Goal: Task Accomplishment & Management: Use online tool/utility

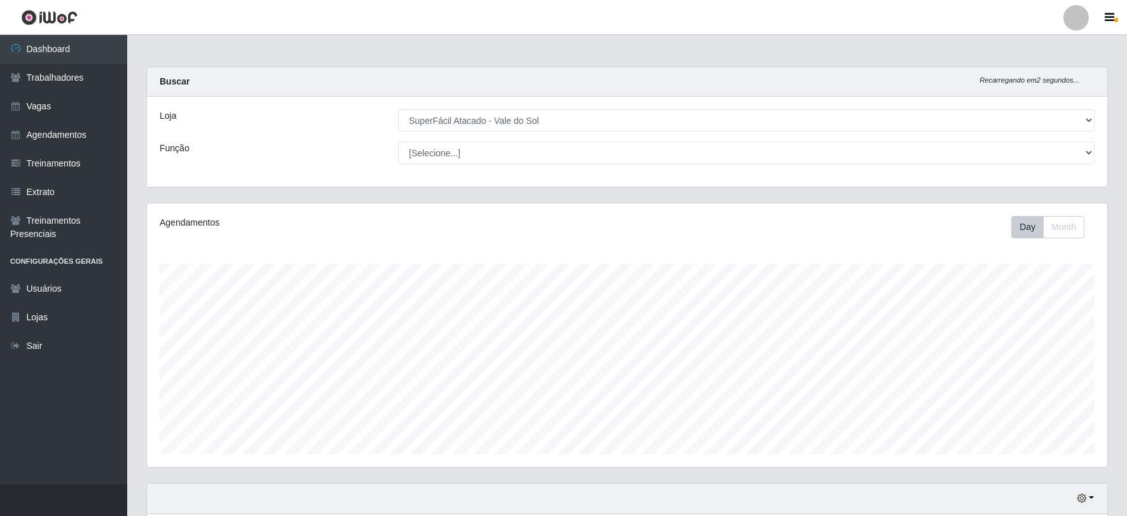
select select "502"
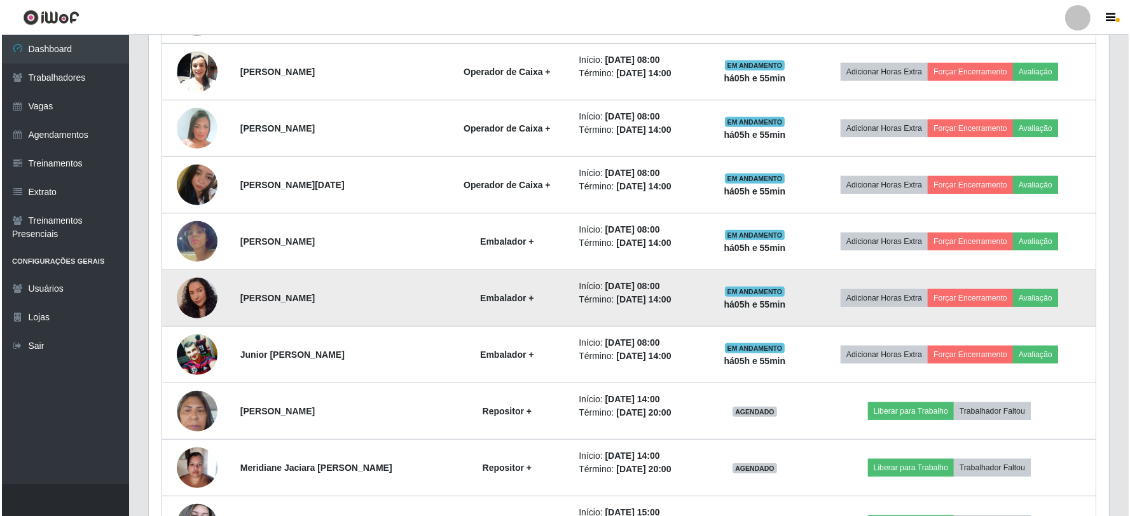
scroll to position [783, 0]
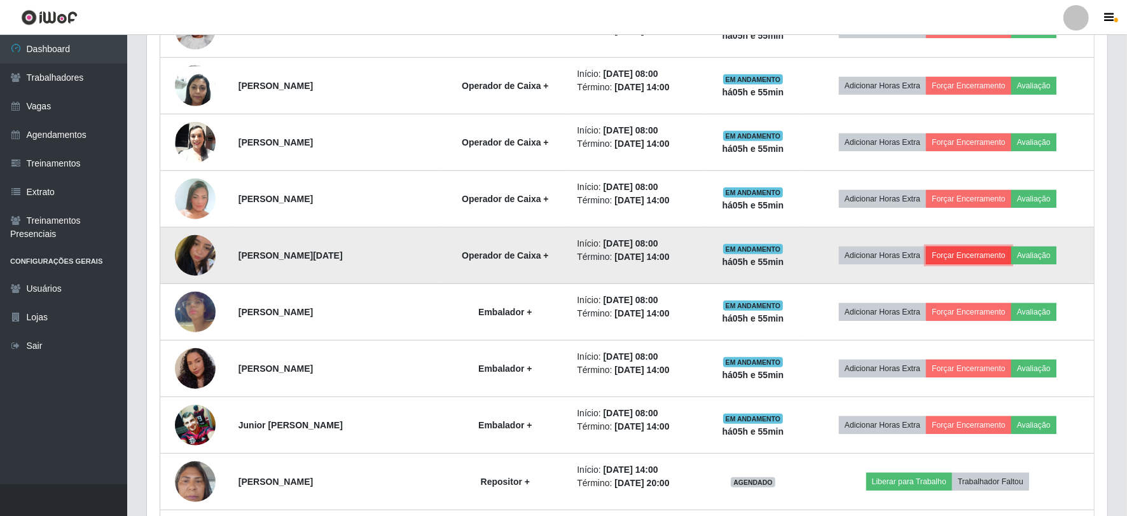
click at [980, 252] on button "Forçar Encerramento" at bounding box center [968, 256] width 85 height 18
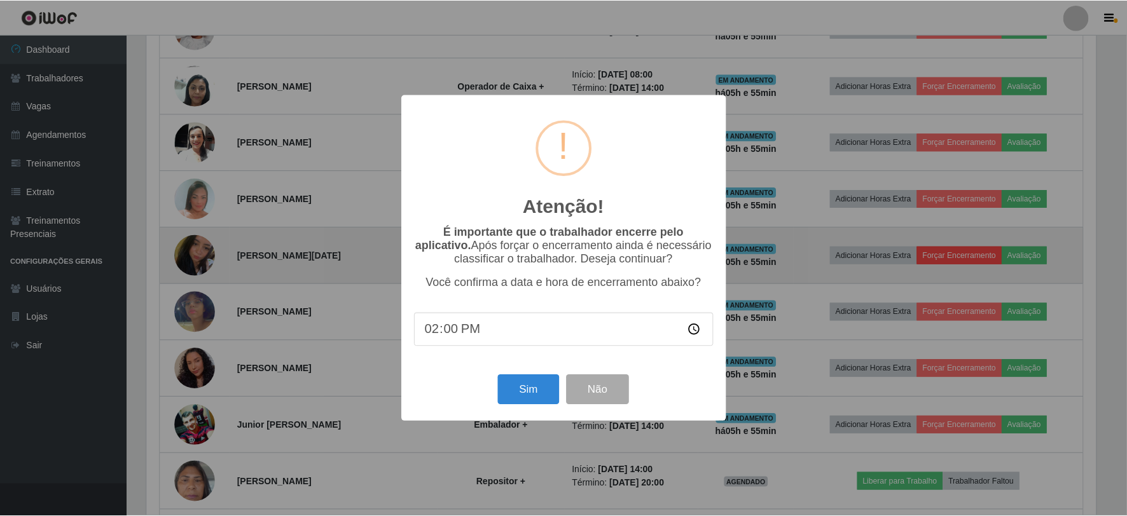
scroll to position [263, 952]
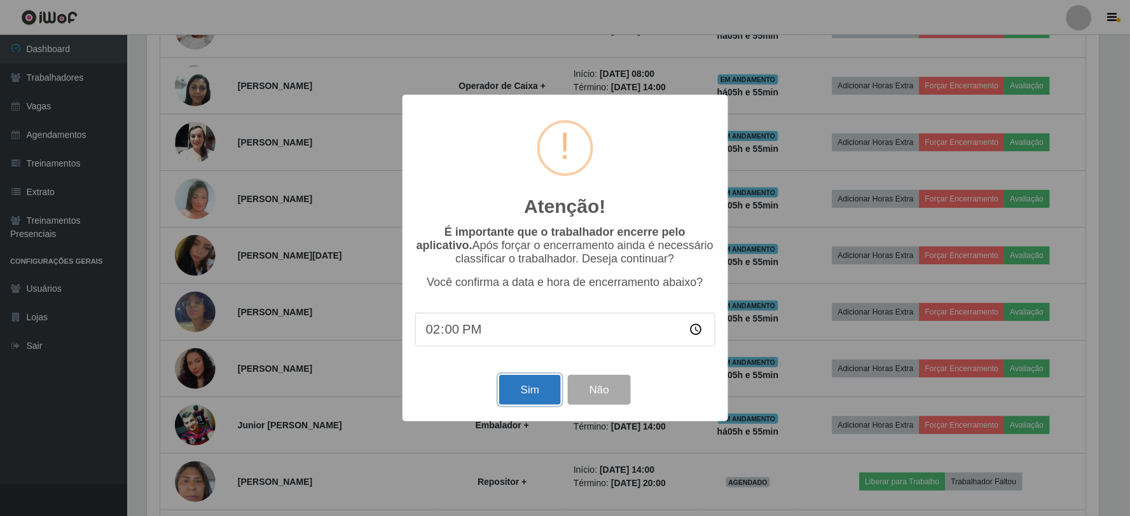
click at [523, 391] on button "Sim" at bounding box center [530, 390] width 62 height 30
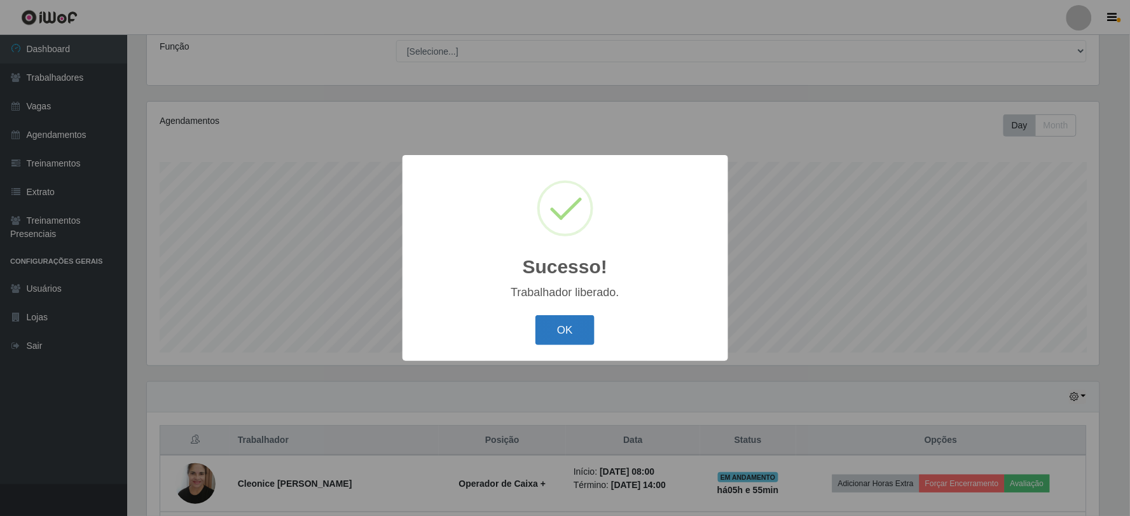
click at [570, 331] on button "OK" at bounding box center [564, 330] width 59 height 30
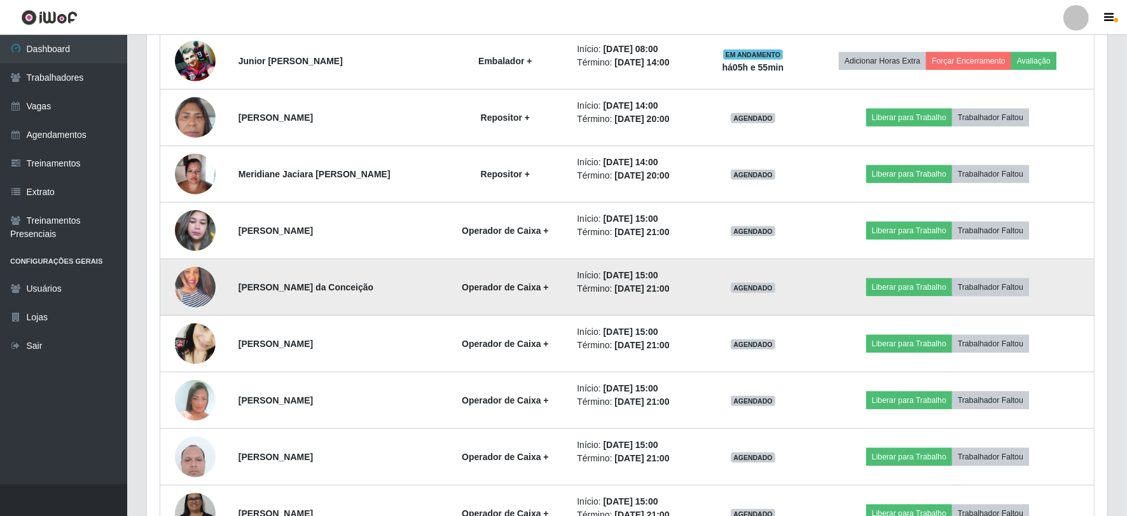
scroll to position [1161, 0]
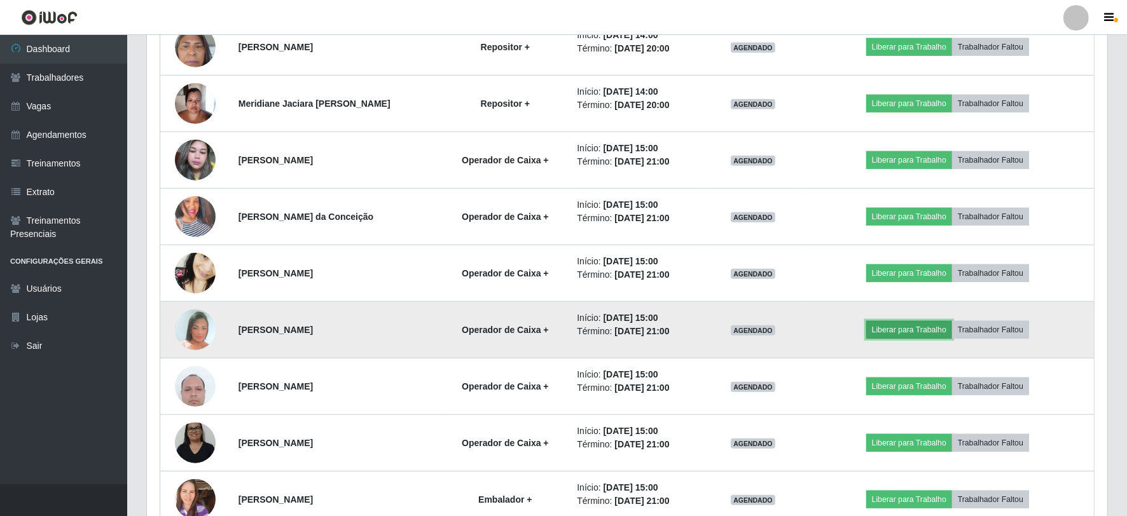
click at [914, 331] on button "Liberar para Trabalho" at bounding box center [909, 330] width 86 height 18
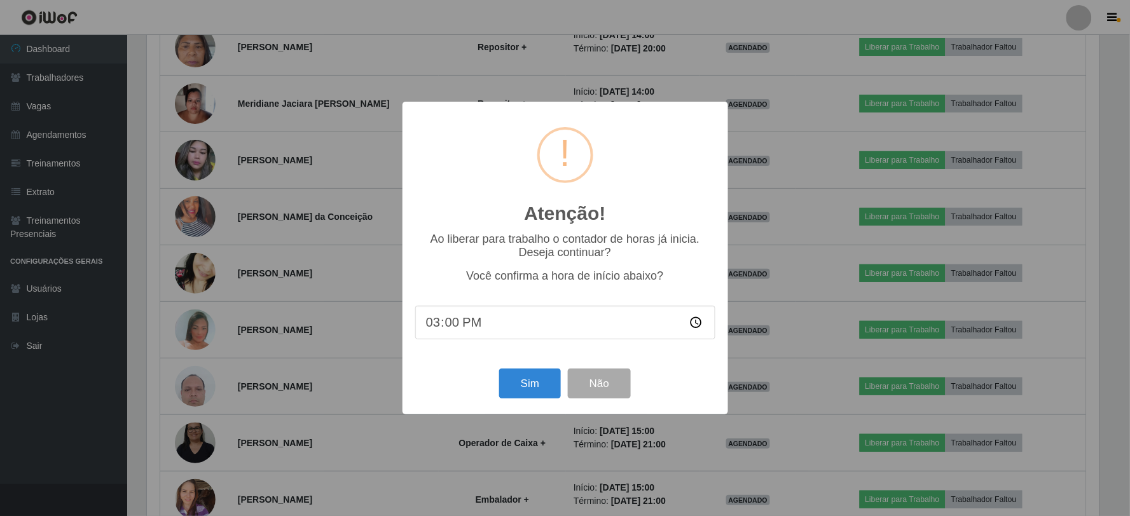
click at [841, 25] on div "Atenção! × Ao liberar para trabalho o contador de horas já inicia. Deseja conti…" at bounding box center [565, 258] width 1130 height 516
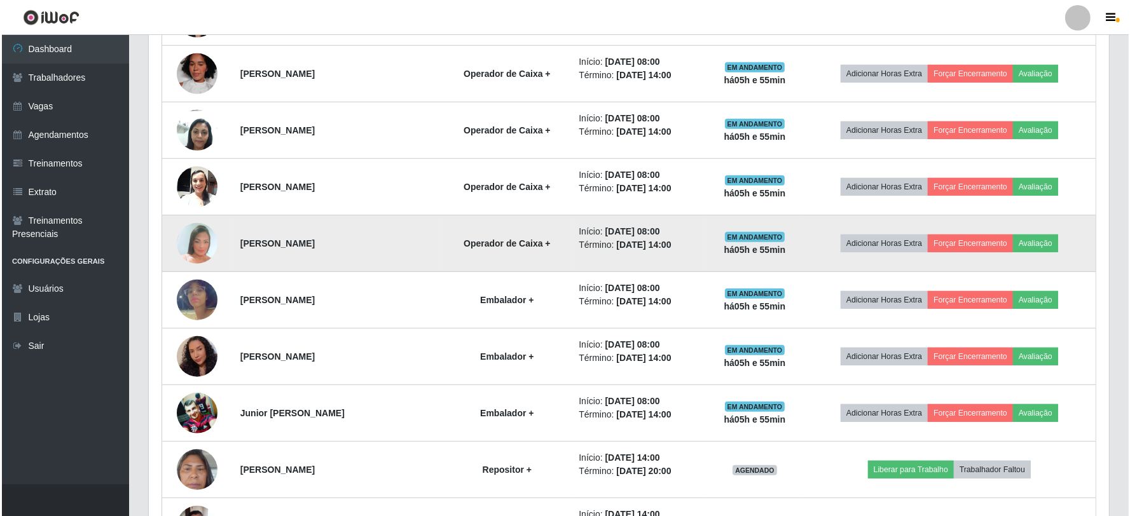
scroll to position [738, 0]
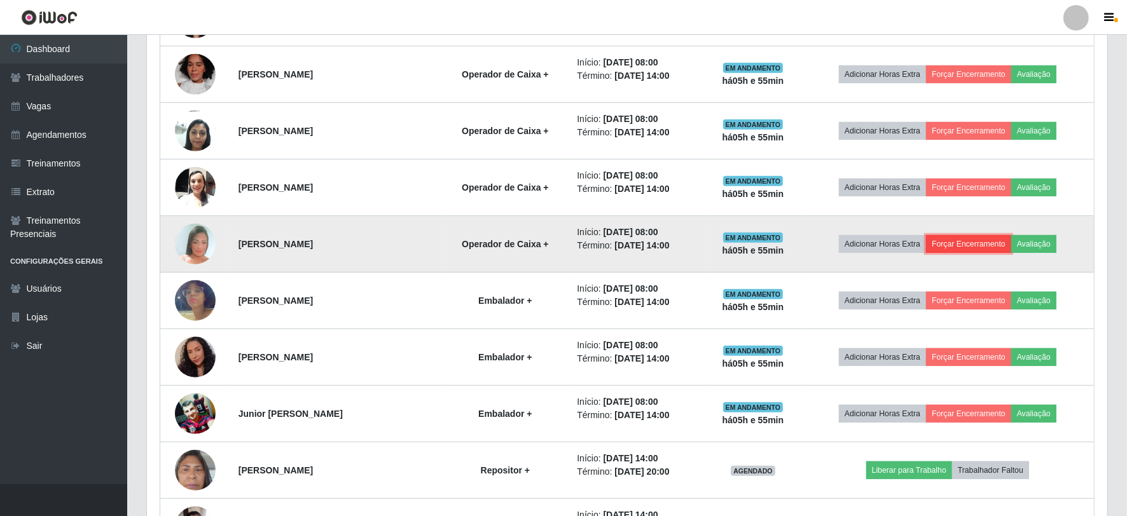
click at [973, 244] on button "Forçar Encerramento" at bounding box center [968, 244] width 85 height 18
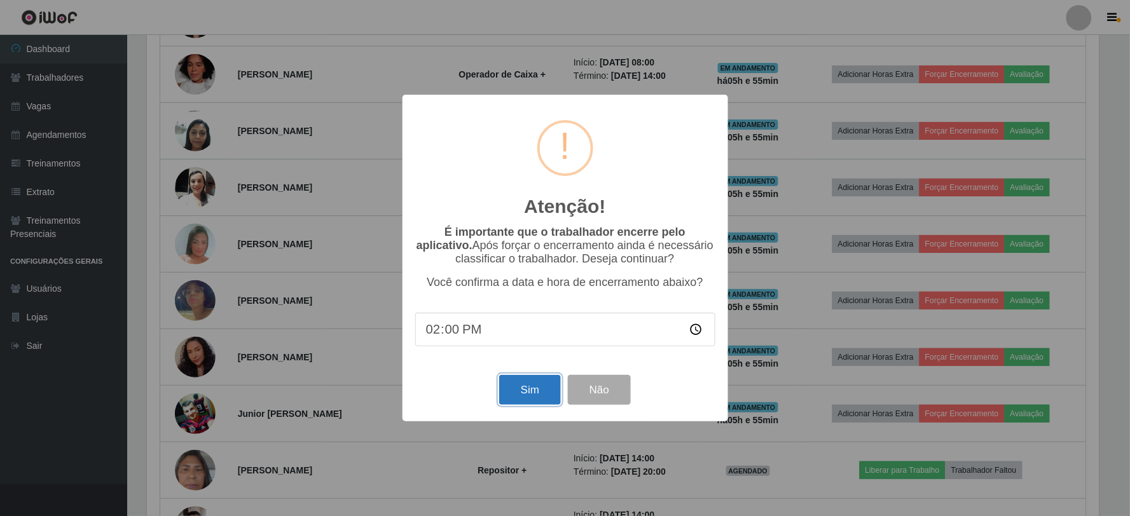
click at [534, 392] on button "Sim" at bounding box center [530, 390] width 62 height 30
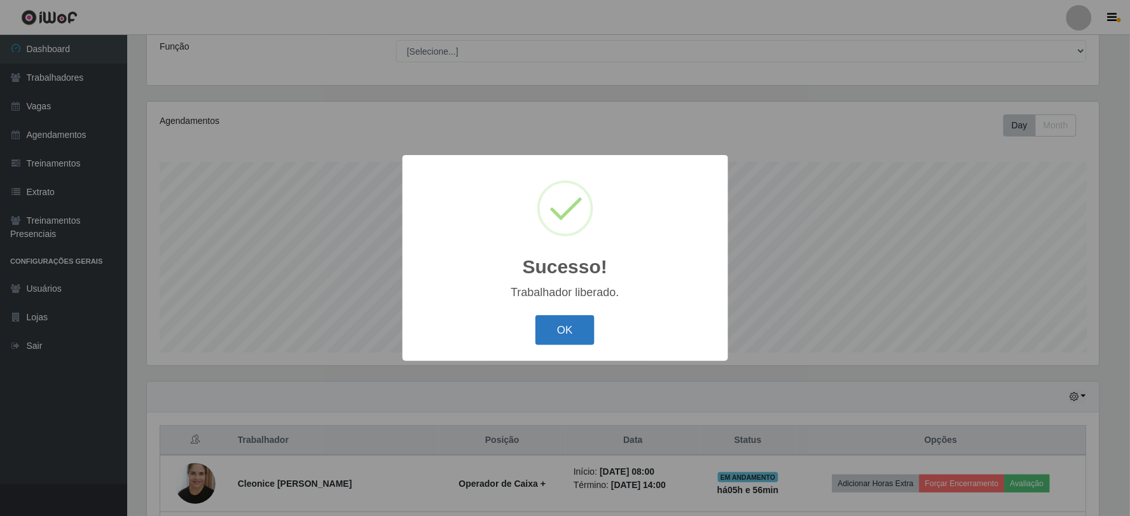
click at [579, 327] on button "OK" at bounding box center [564, 330] width 59 height 30
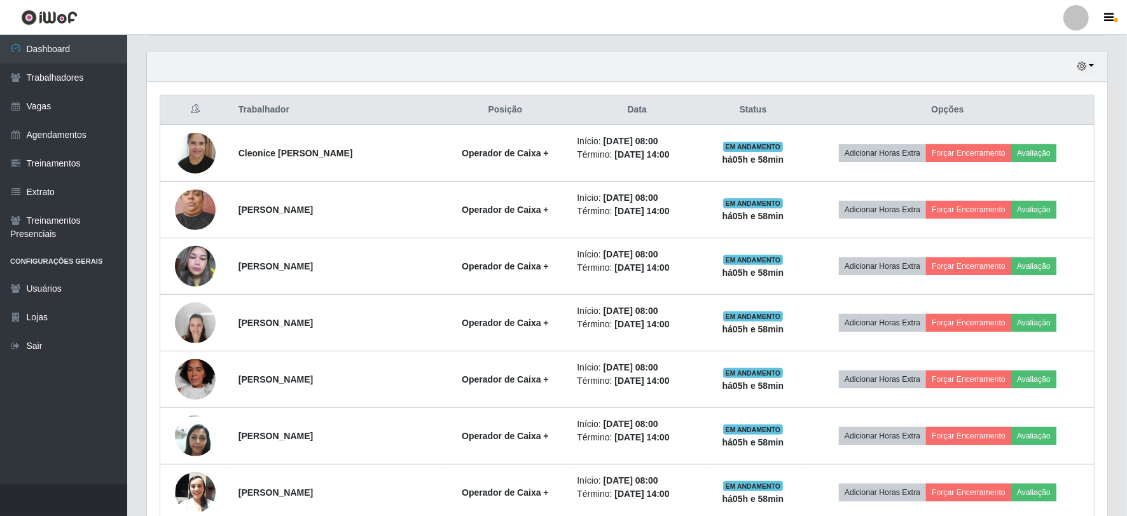
scroll to position [455, 0]
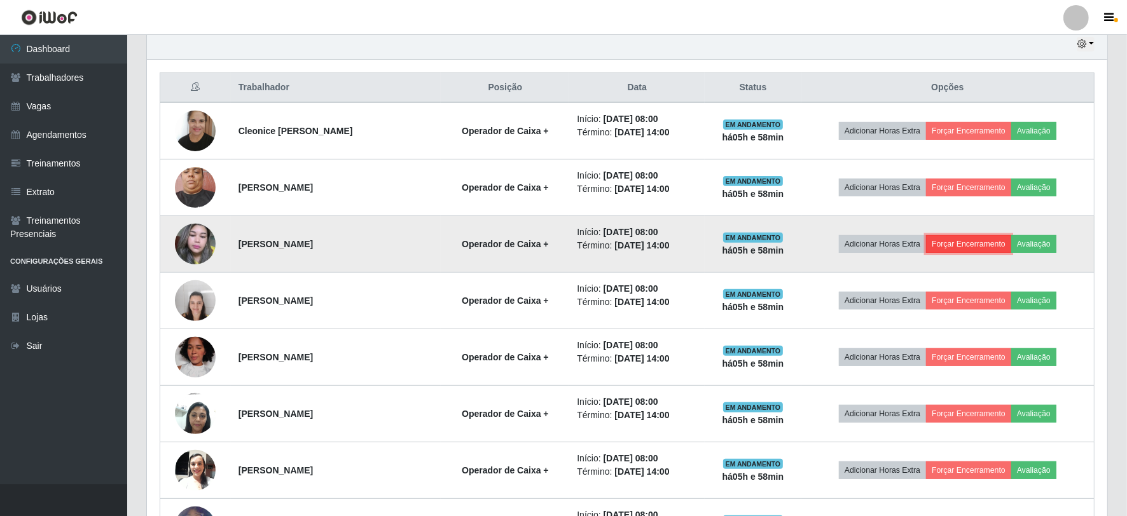
click at [988, 238] on button "Forçar Encerramento" at bounding box center [968, 244] width 85 height 18
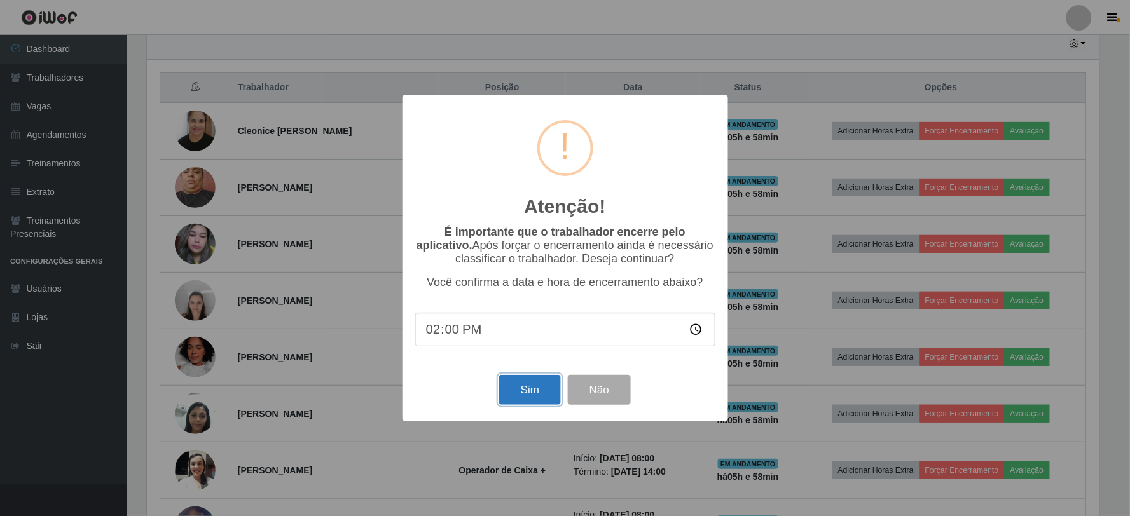
click at [531, 383] on button "Sim" at bounding box center [530, 390] width 62 height 30
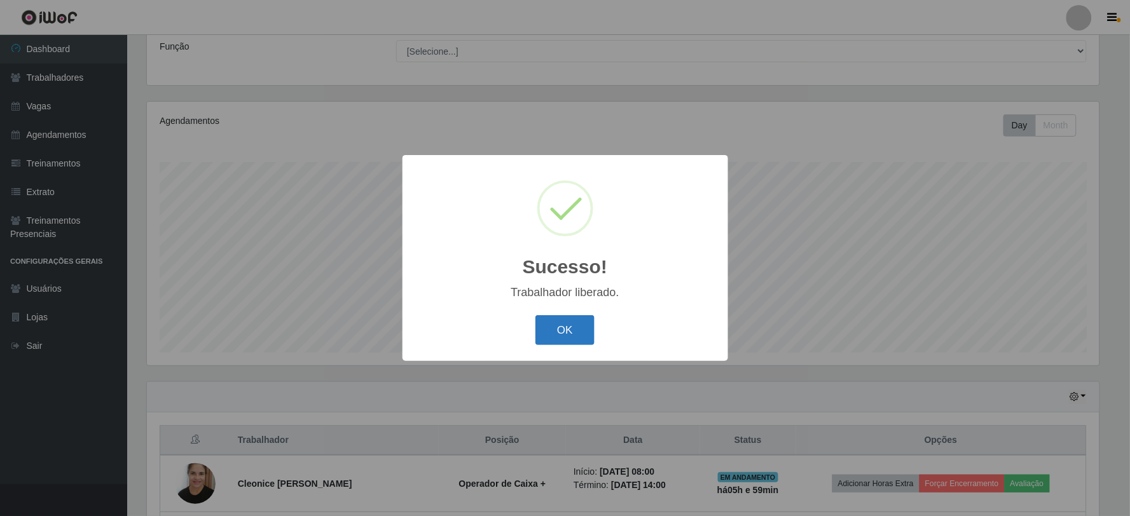
click at [565, 335] on button "OK" at bounding box center [564, 330] width 59 height 30
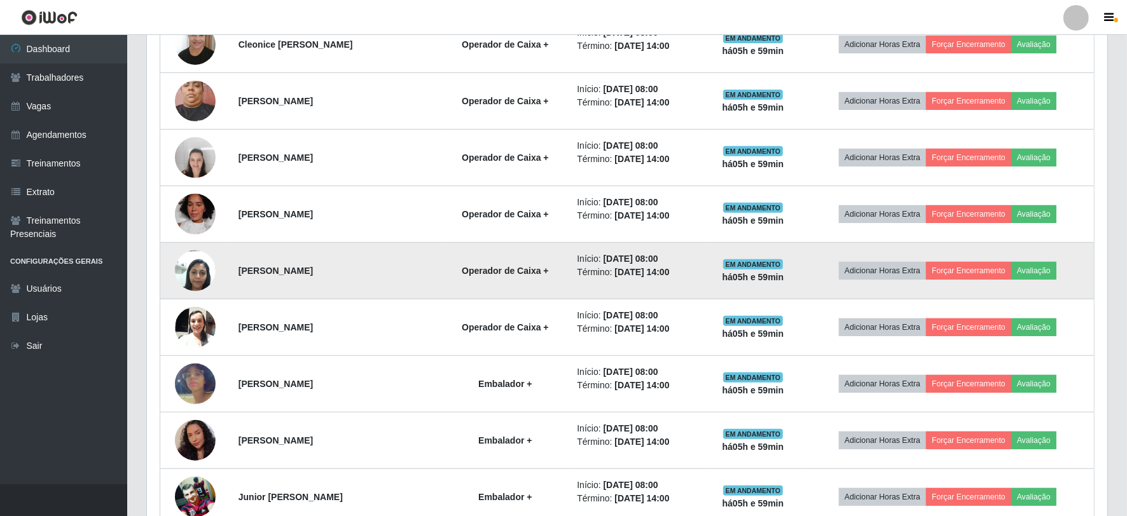
scroll to position [666, 0]
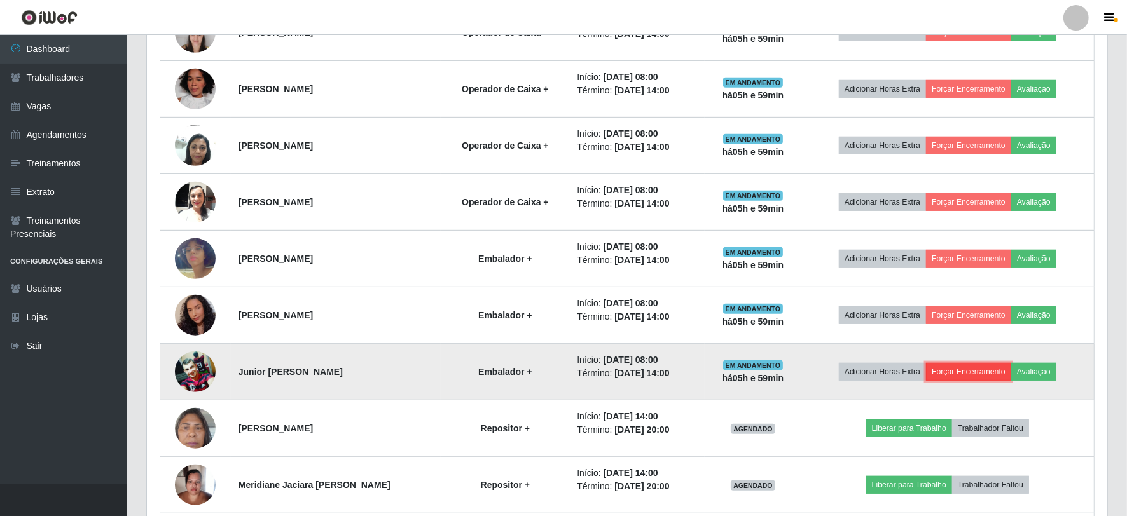
click at [977, 365] on button "Forçar Encerramento" at bounding box center [968, 372] width 85 height 18
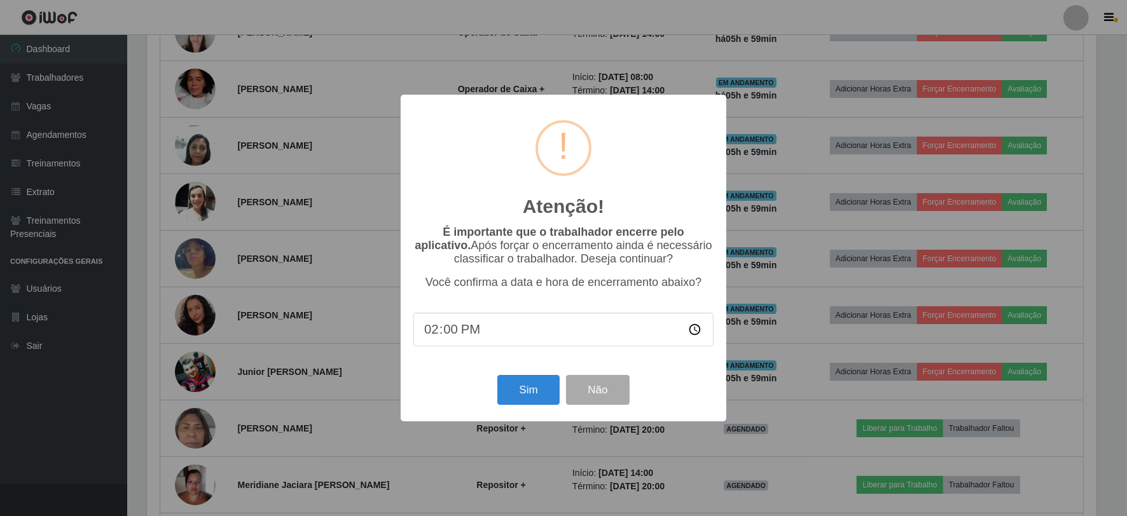
scroll to position [263, 952]
click at [541, 390] on button "Sim" at bounding box center [530, 390] width 62 height 30
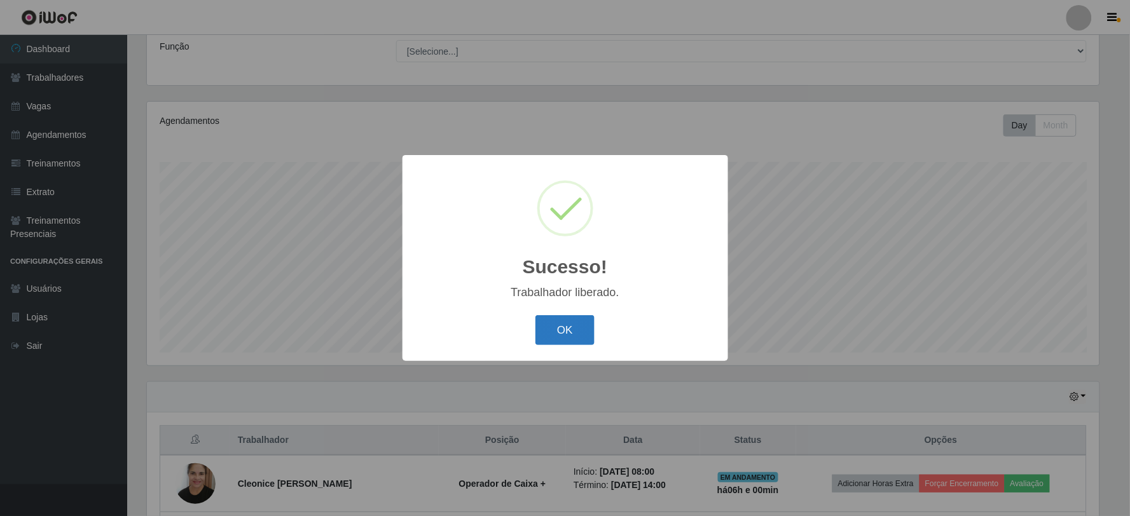
click at [577, 326] on button "OK" at bounding box center [564, 330] width 59 height 30
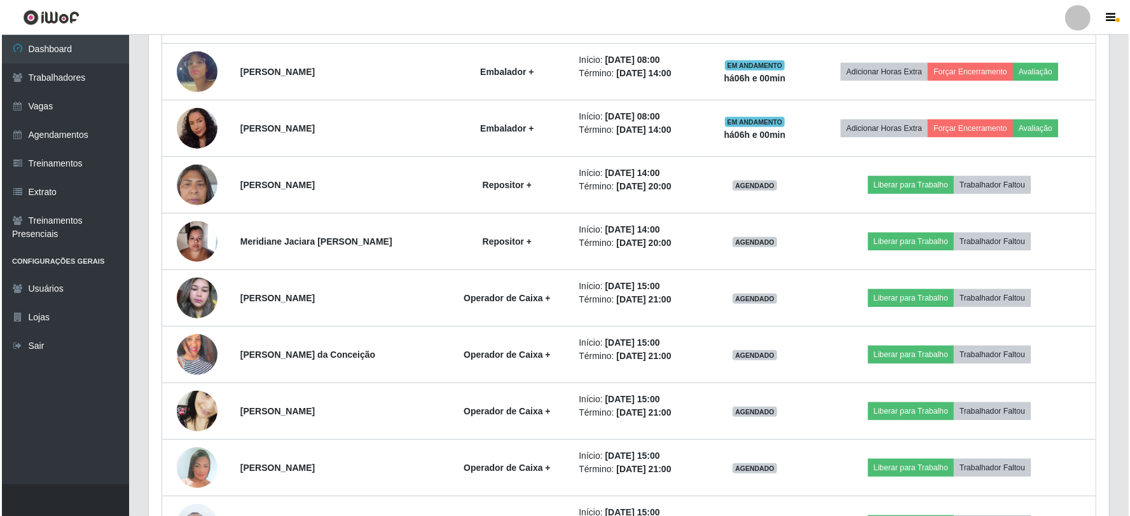
scroll to position [879, 0]
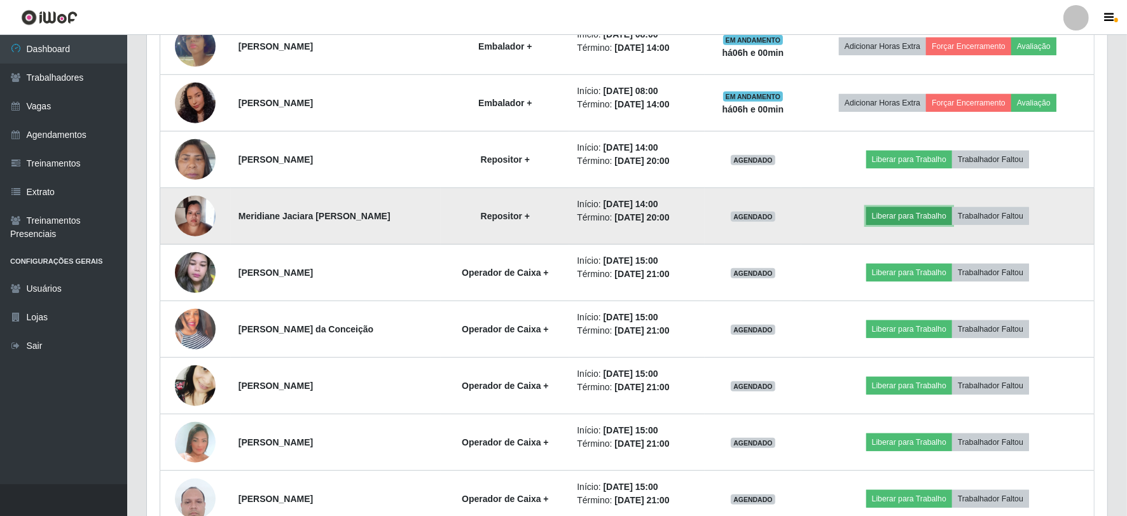
click at [907, 215] on button "Liberar para Trabalho" at bounding box center [909, 216] width 86 height 18
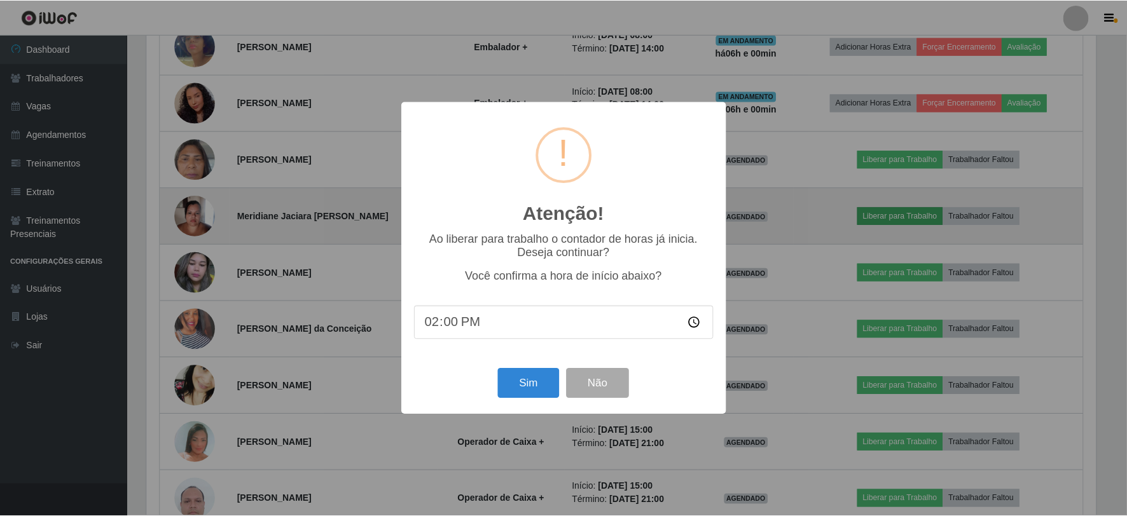
scroll to position [263, 952]
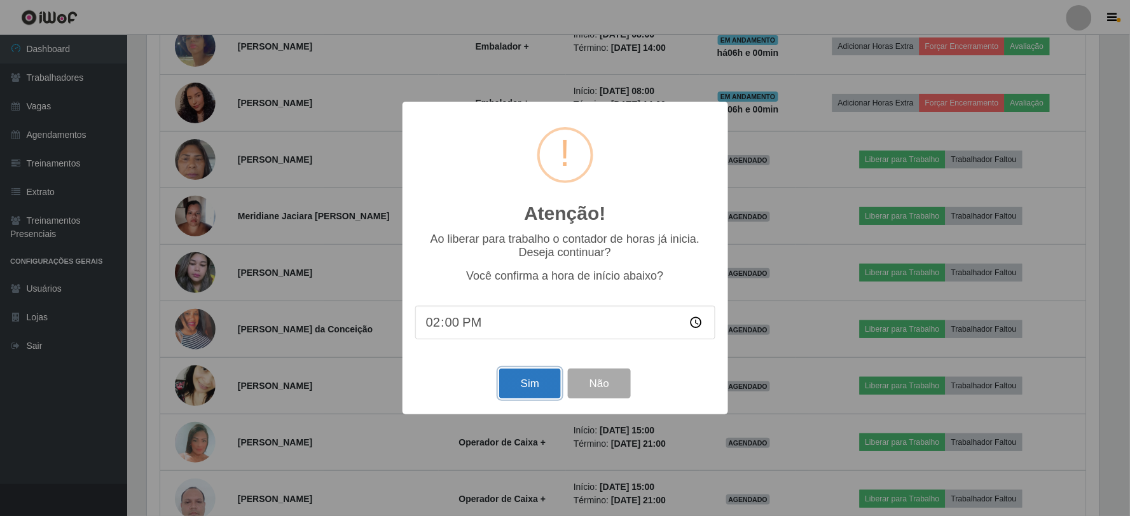
click at [516, 383] on button "Sim" at bounding box center [530, 384] width 62 height 30
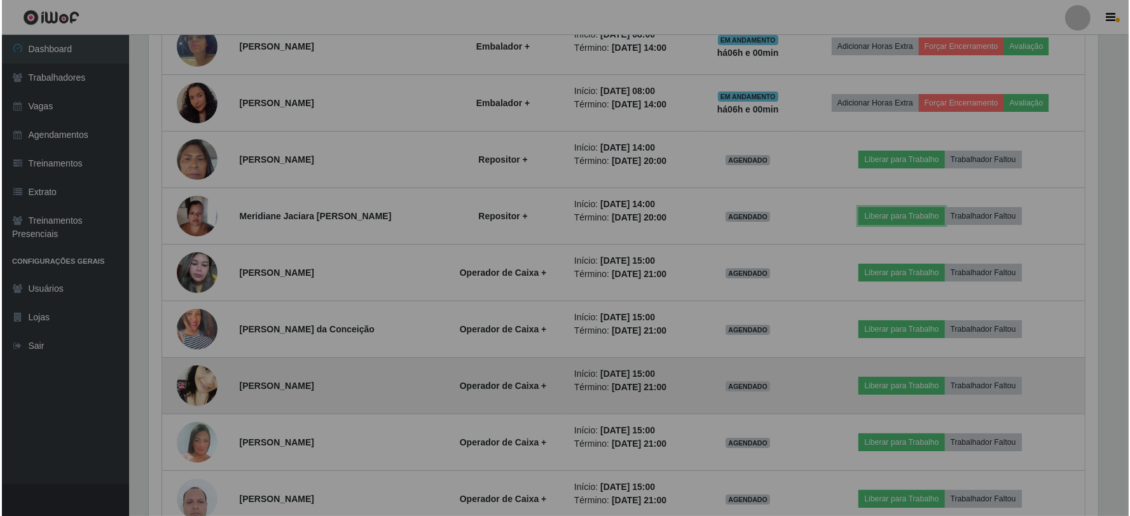
scroll to position [263, 960]
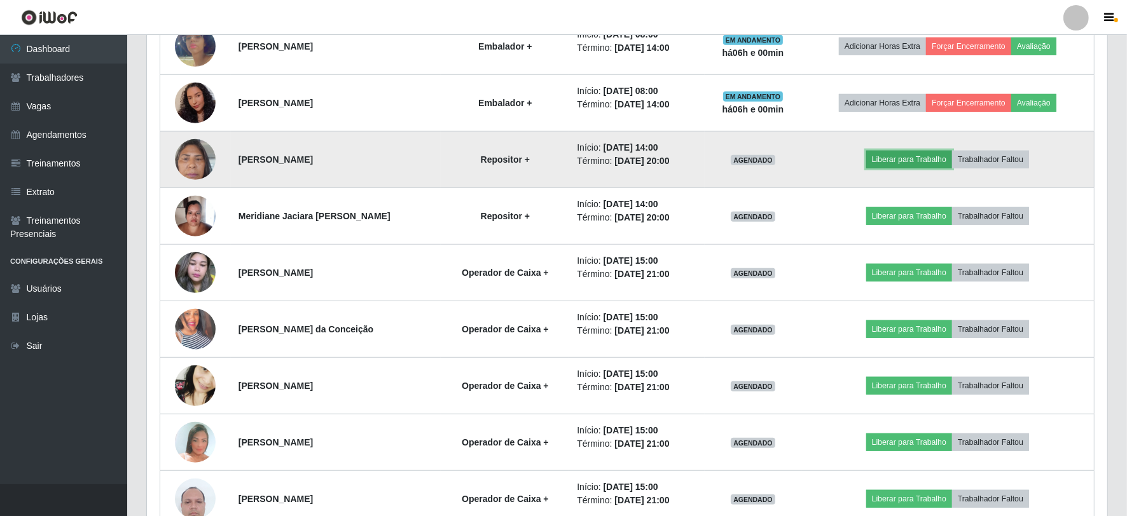
click at [889, 156] on button "Liberar para Trabalho" at bounding box center [909, 160] width 86 height 18
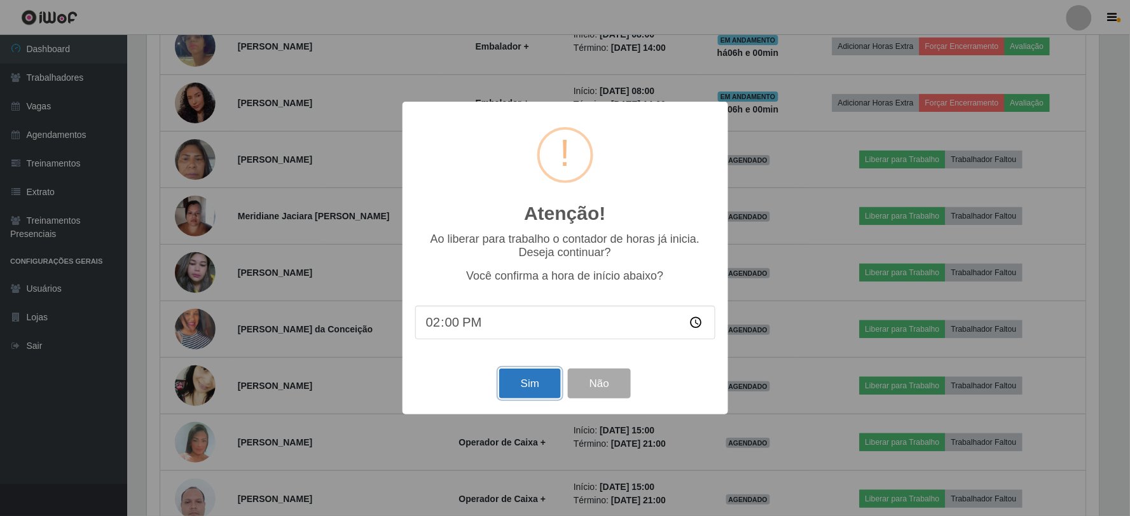
click at [532, 380] on button "Sim" at bounding box center [530, 384] width 62 height 30
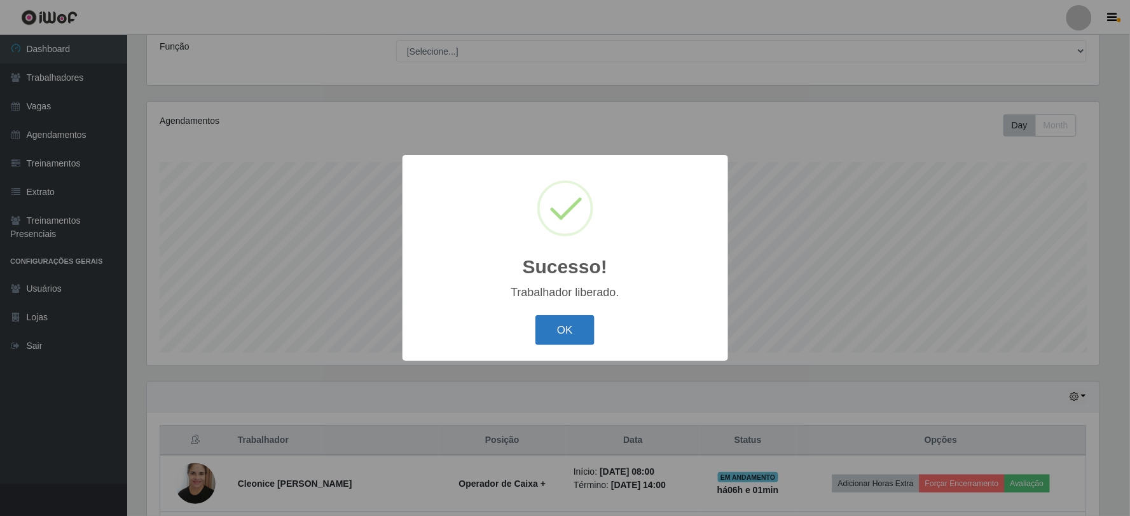
click at [560, 345] on button "OK" at bounding box center [564, 330] width 59 height 30
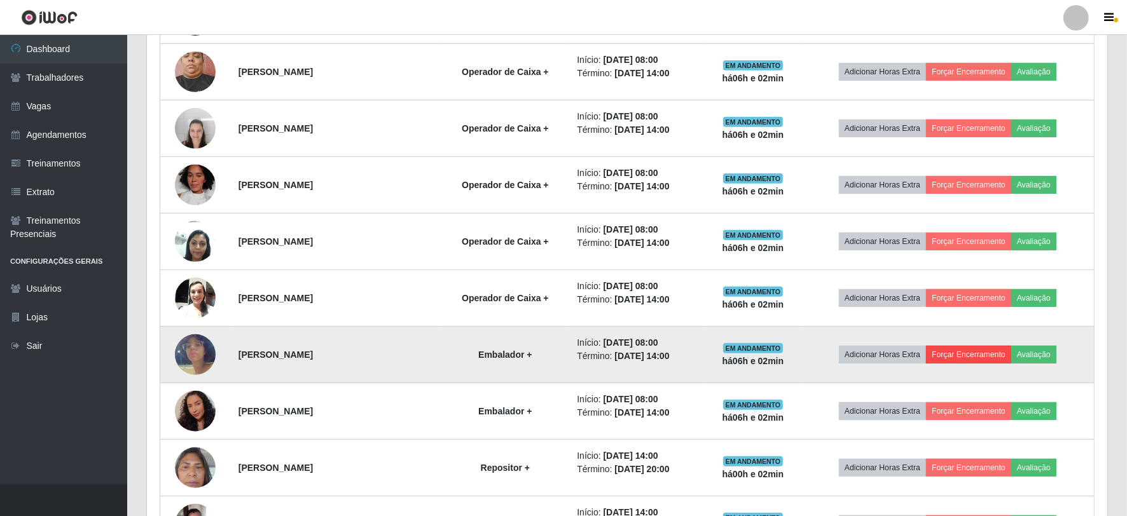
scroll to position [738, 0]
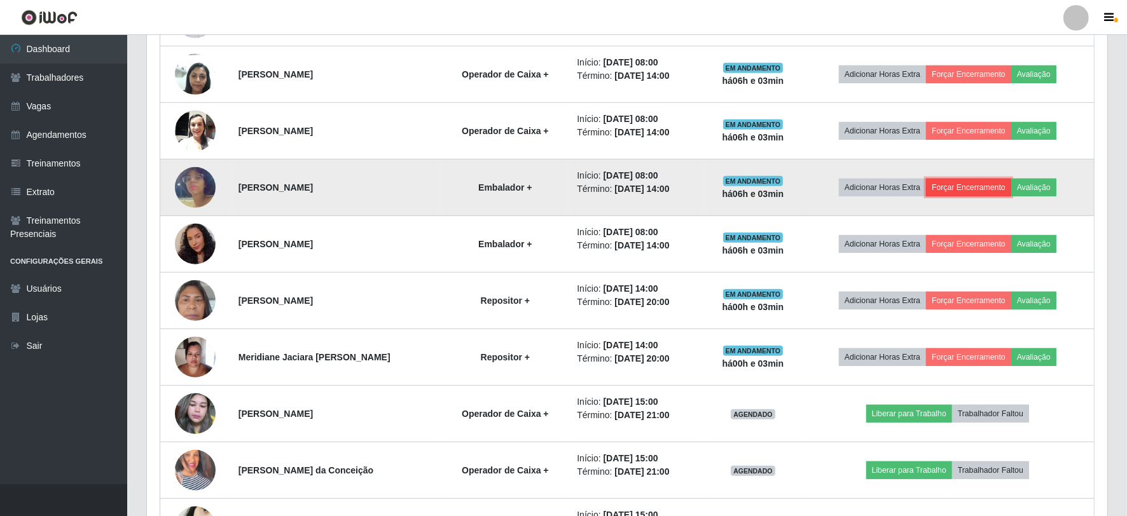
click at [1011, 191] on button "Forçar Encerramento" at bounding box center [968, 188] width 85 height 18
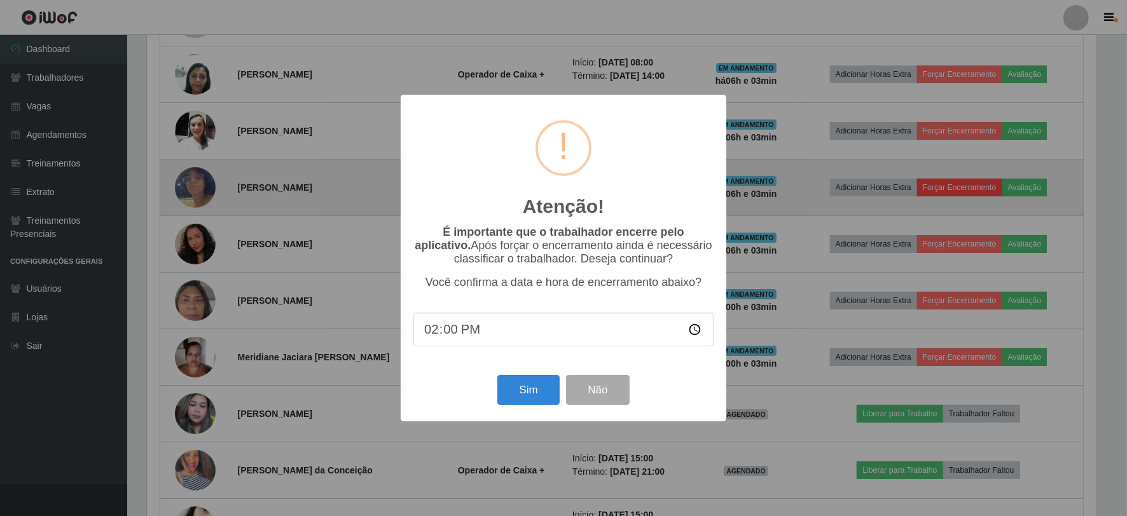
scroll to position [263, 952]
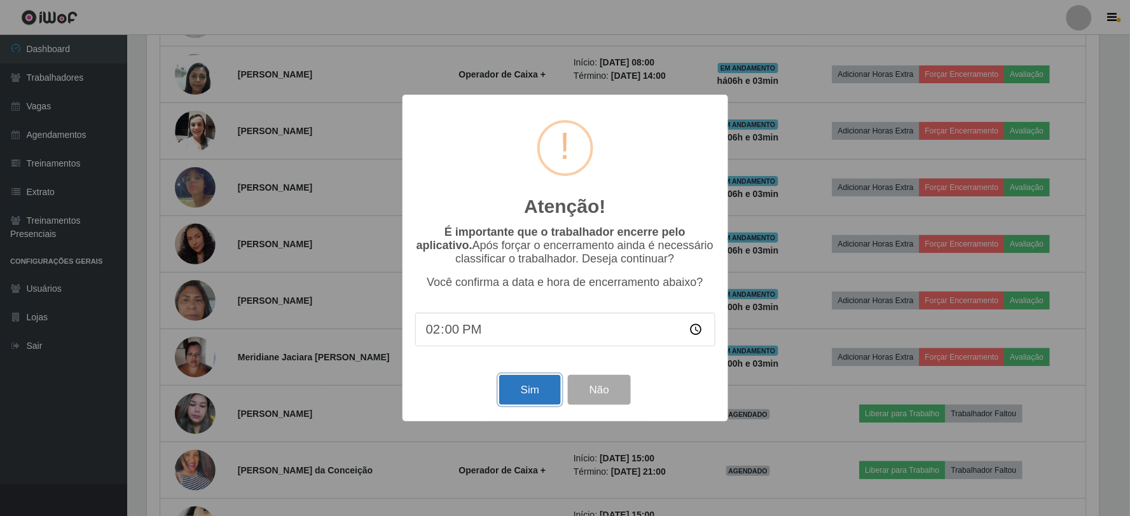
click at [532, 399] on button "Sim" at bounding box center [530, 390] width 62 height 30
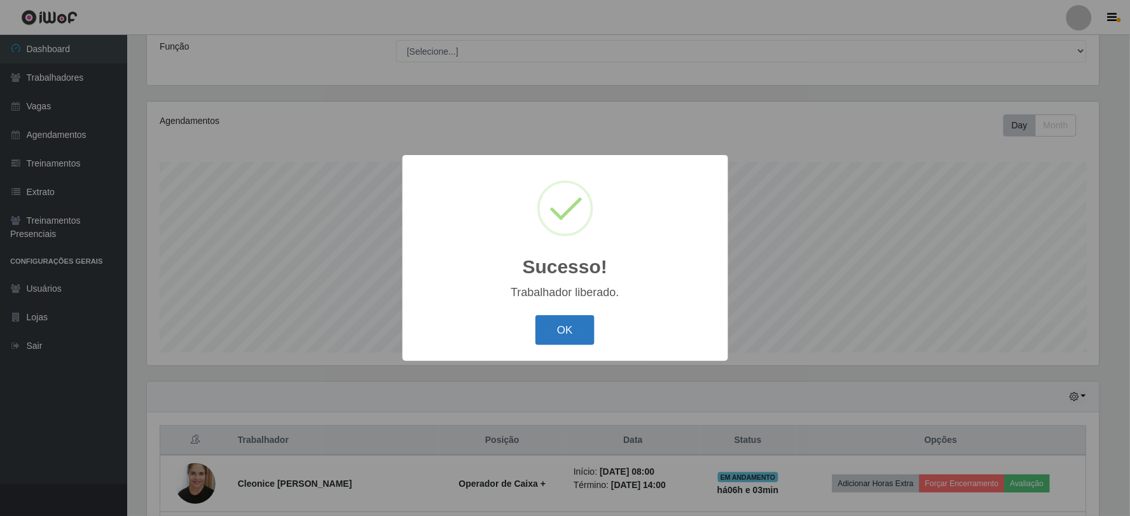
click at [589, 340] on button "OK" at bounding box center [564, 330] width 59 height 30
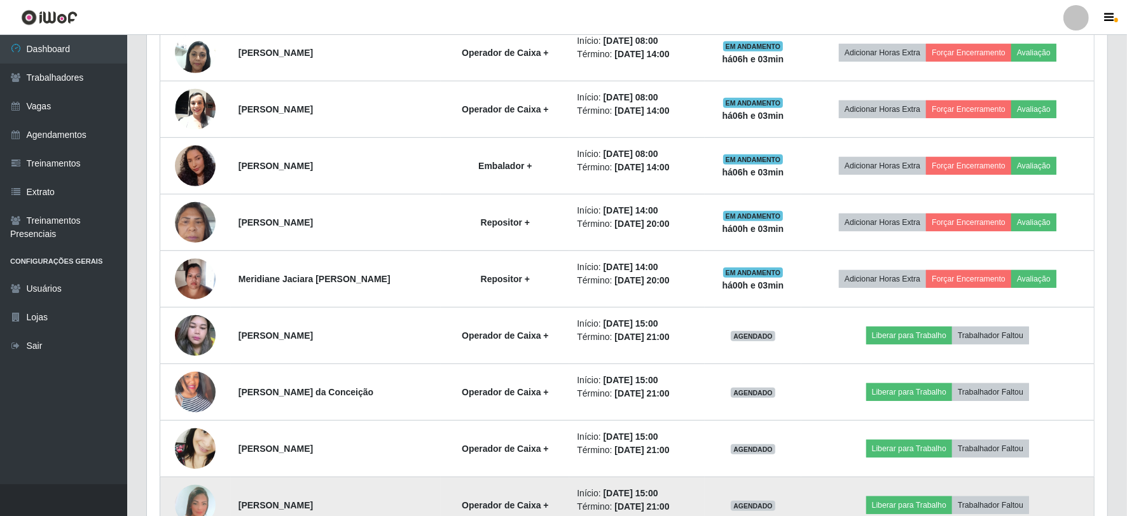
scroll to position [738, 0]
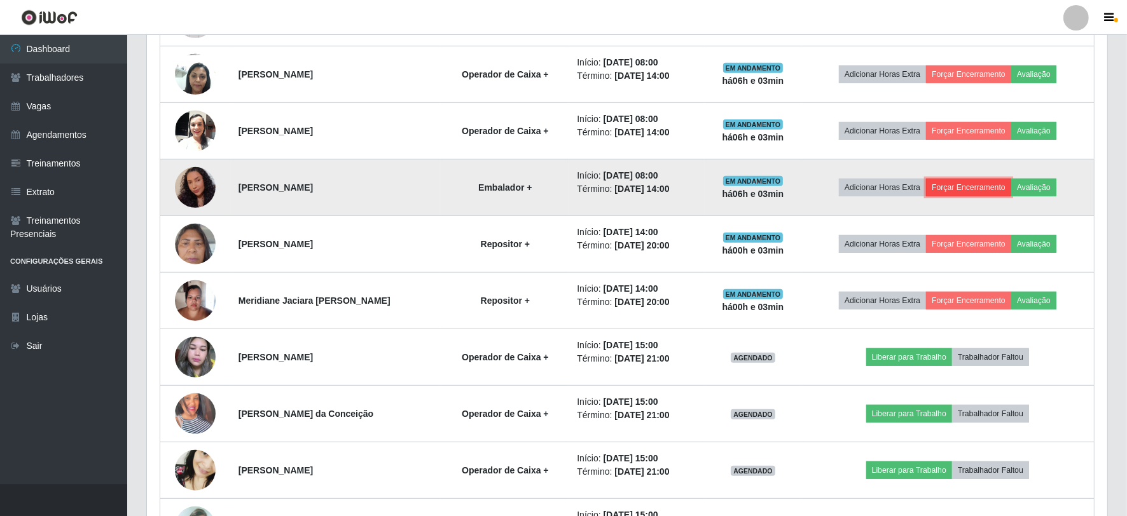
click at [965, 187] on button "Forçar Encerramento" at bounding box center [968, 188] width 85 height 18
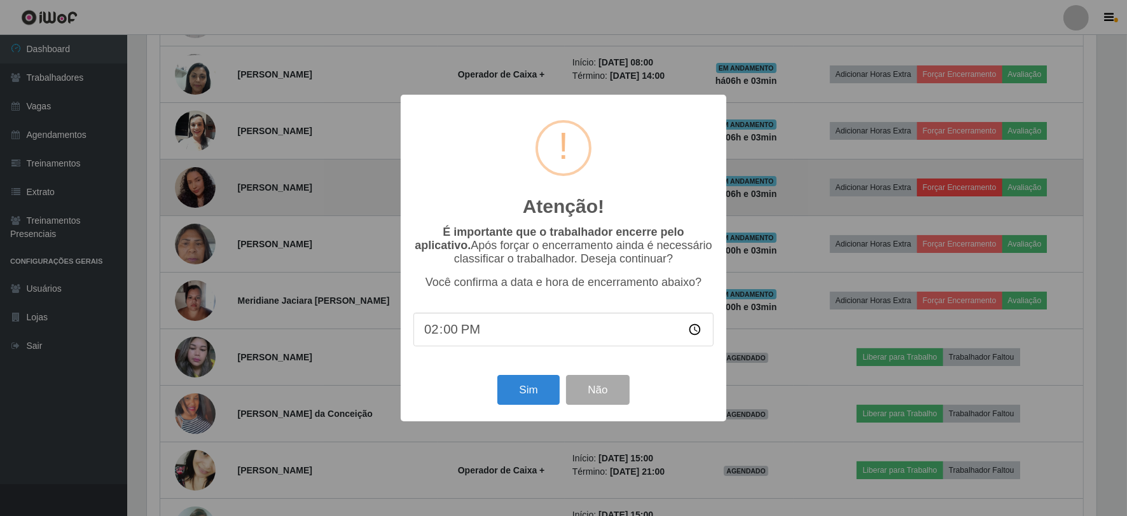
scroll to position [263, 952]
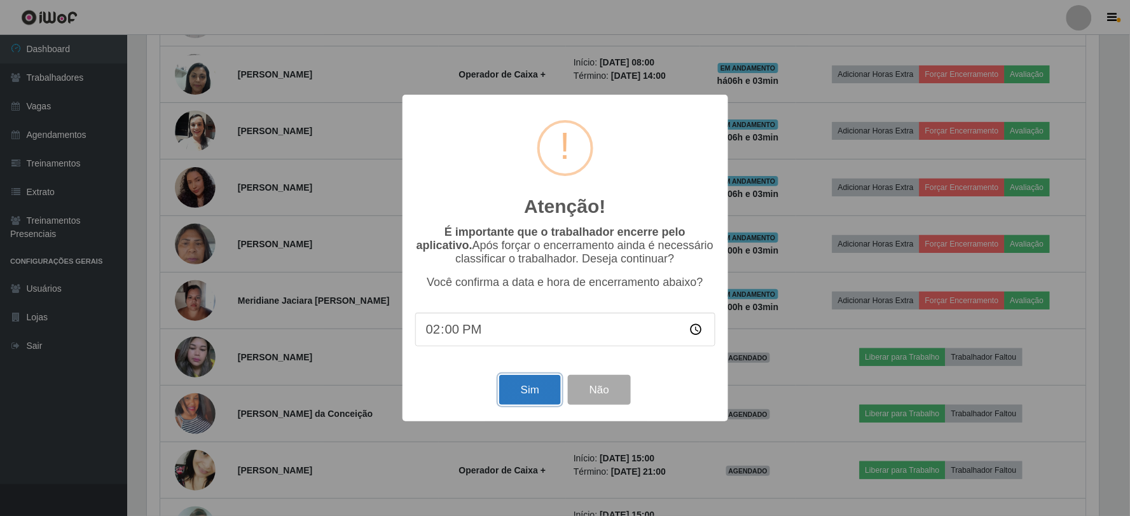
click at [523, 391] on button "Sim" at bounding box center [530, 390] width 62 height 30
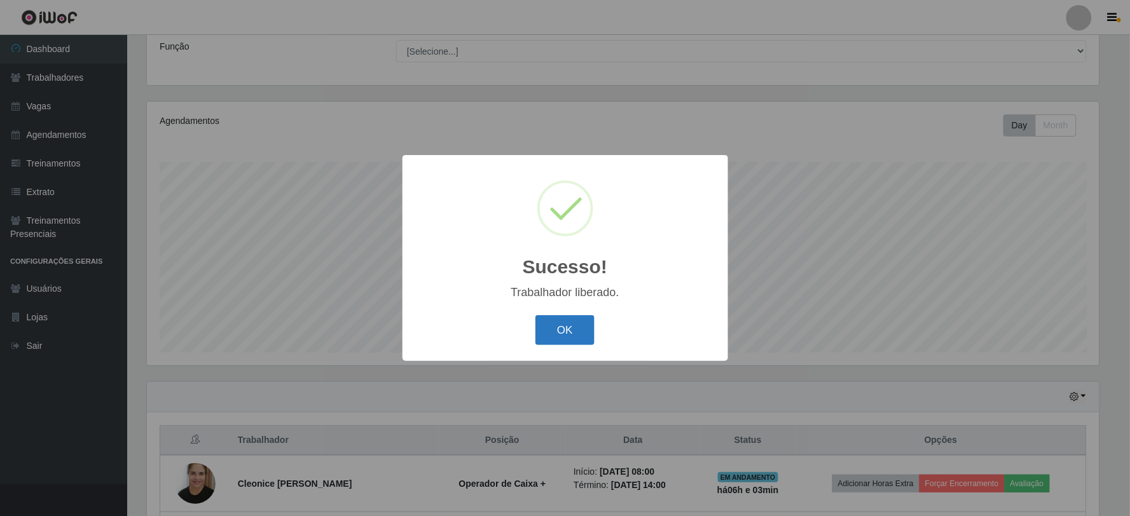
click at [581, 340] on button "OK" at bounding box center [564, 330] width 59 height 30
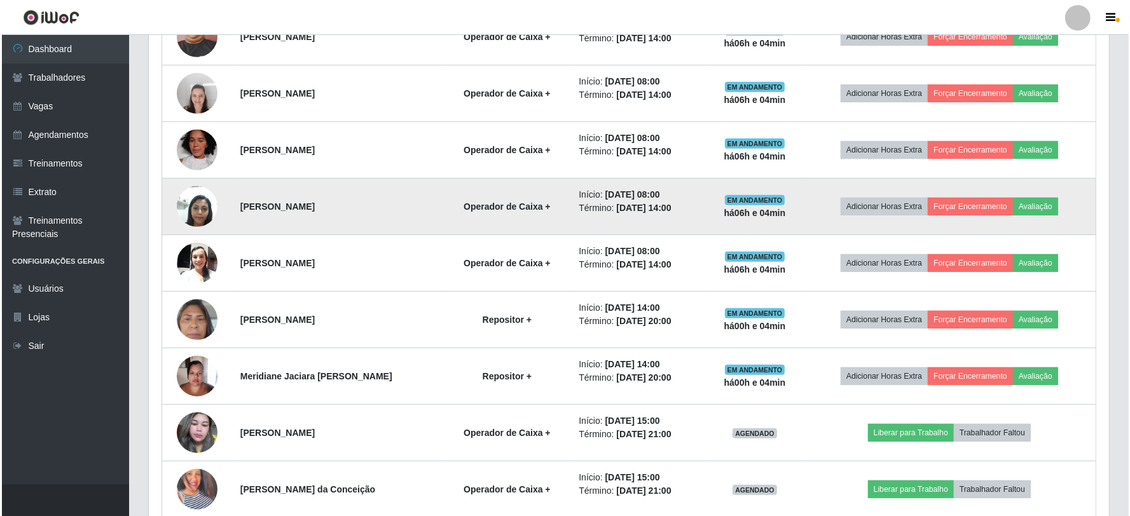
scroll to position [666, 0]
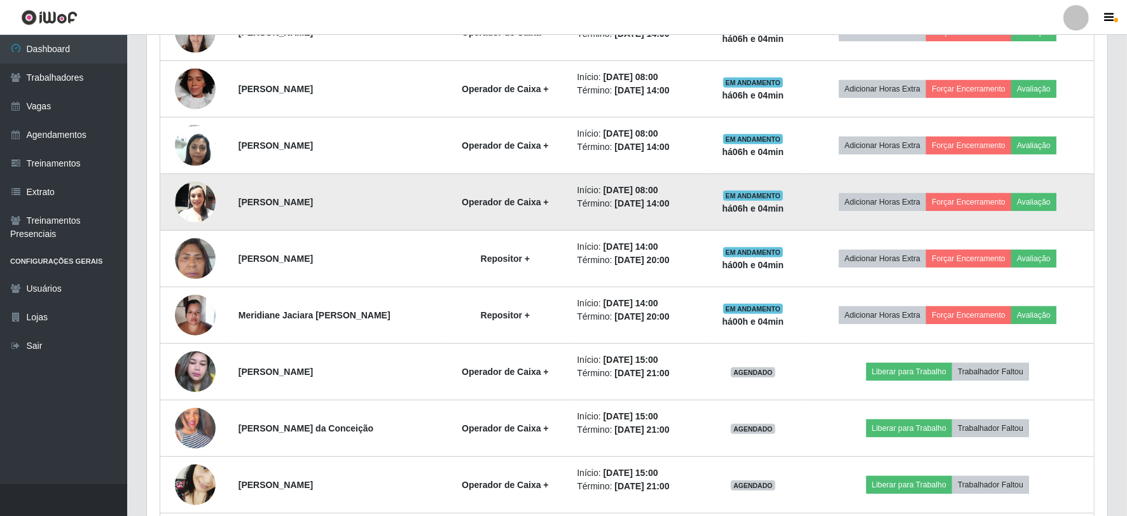
click at [183, 206] on img at bounding box center [195, 202] width 41 height 54
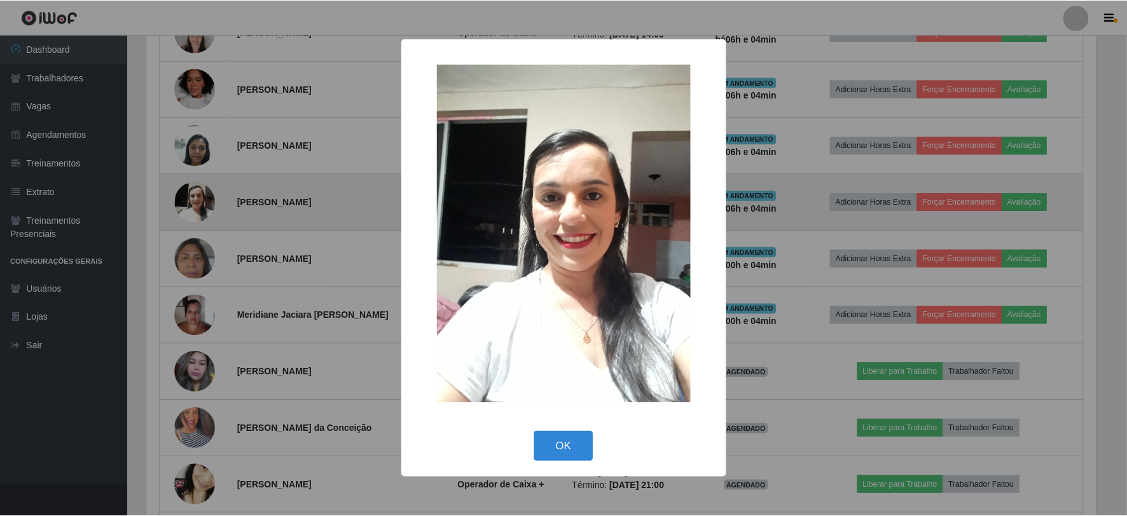
scroll to position [263, 952]
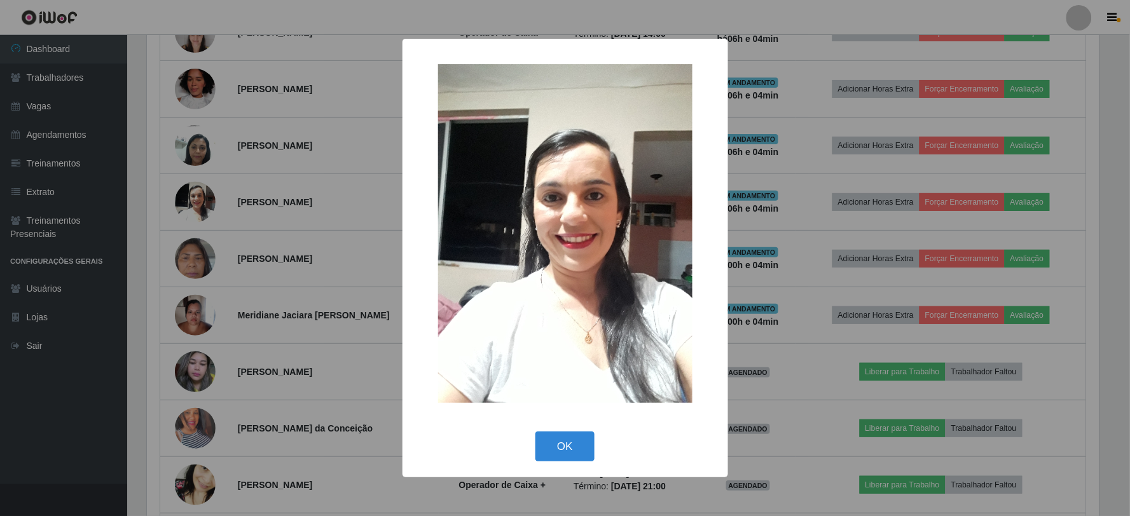
click at [186, 210] on div "× OK Cancel" at bounding box center [565, 258] width 1130 height 516
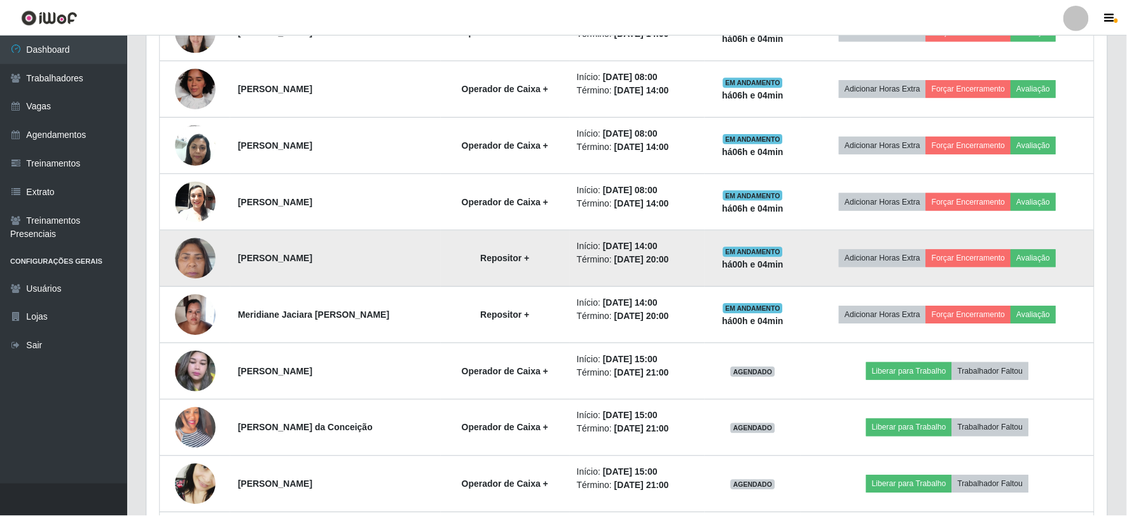
scroll to position [263, 960]
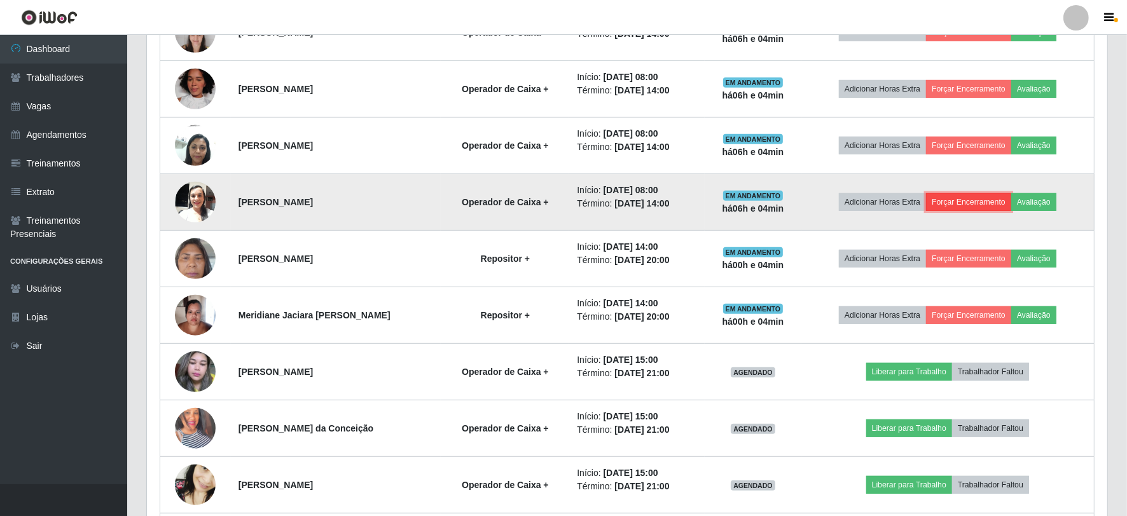
click at [982, 198] on button "Forçar Encerramento" at bounding box center [968, 202] width 85 height 18
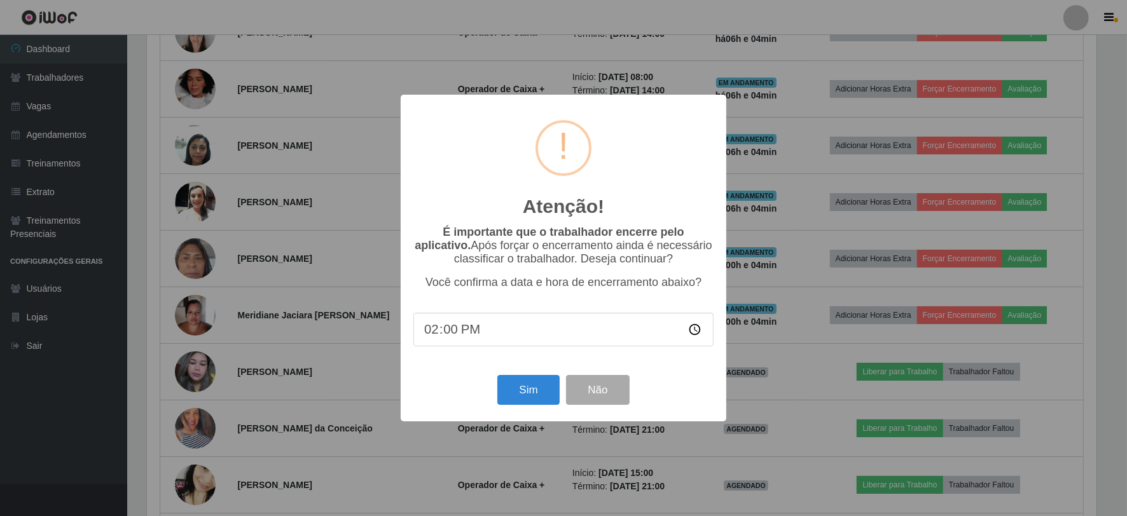
scroll to position [263, 952]
click at [516, 392] on button "Sim" at bounding box center [530, 390] width 62 height 30
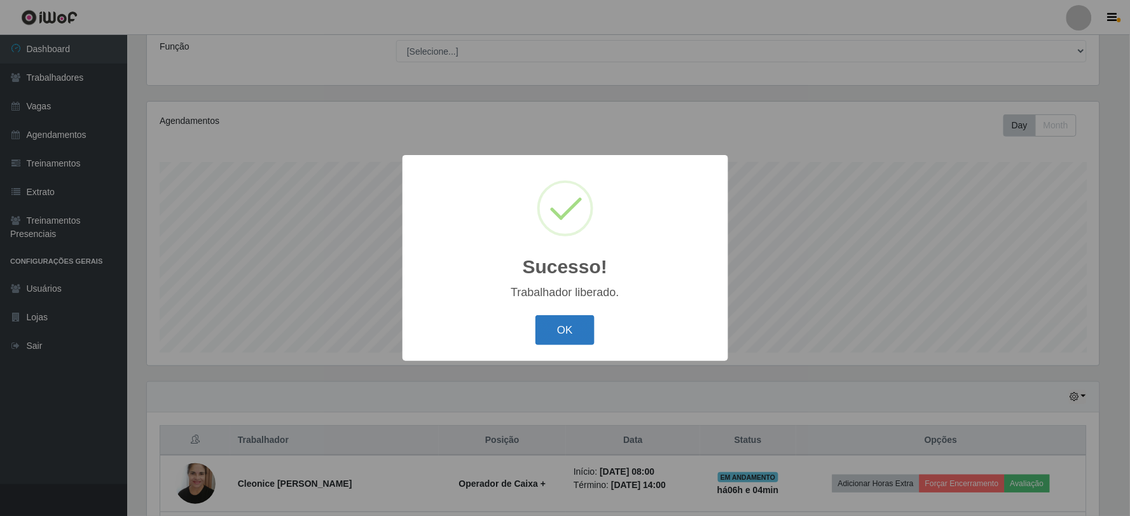
click at [561, 344] on button "OK" at bounding box center [564, 330] width 59 height 30
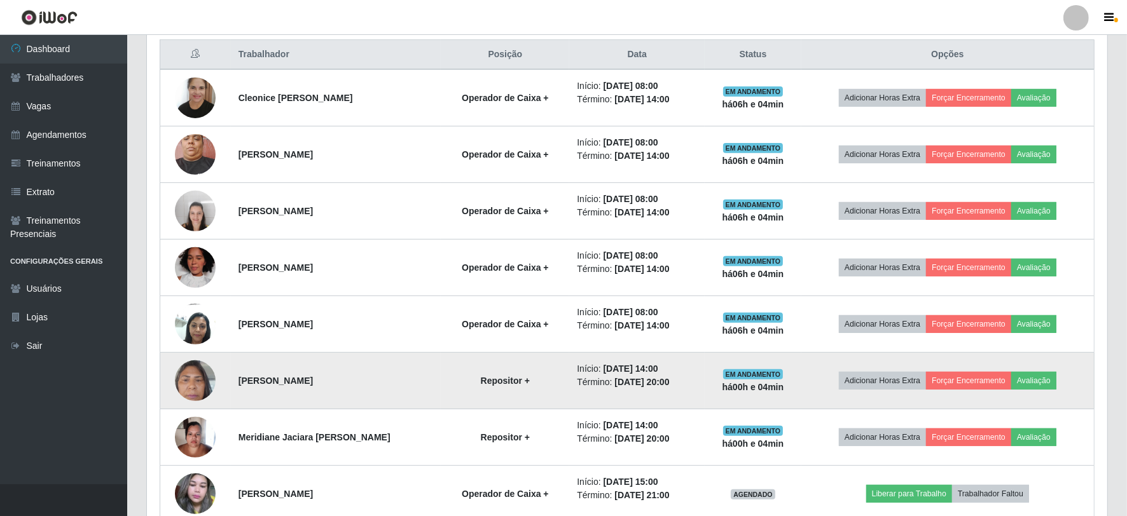
scroll to position [455, 0]
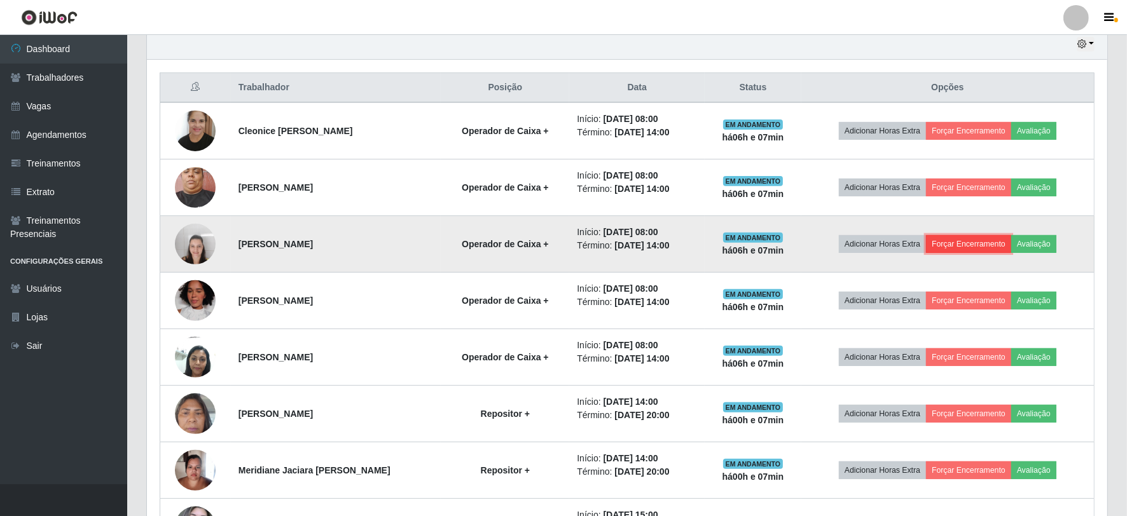
click at [975, 236] on button "Forçar Encerramento" at bounding box center [968, 244] width 85 height 18
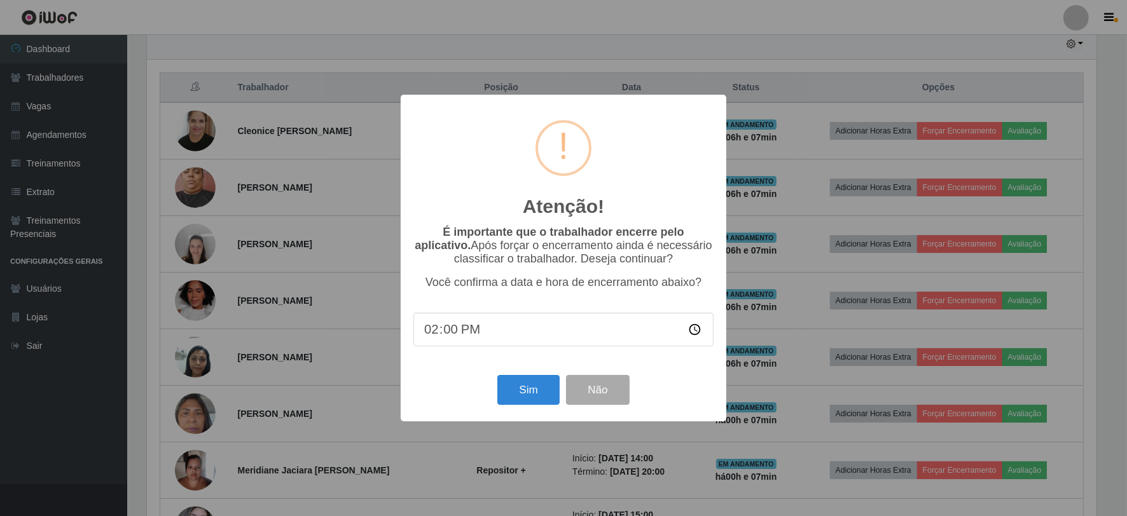
scroll to position [263, 952]
click at [534, 401] on button "Sim" at bounding box center [530, 390] width 62 height 30
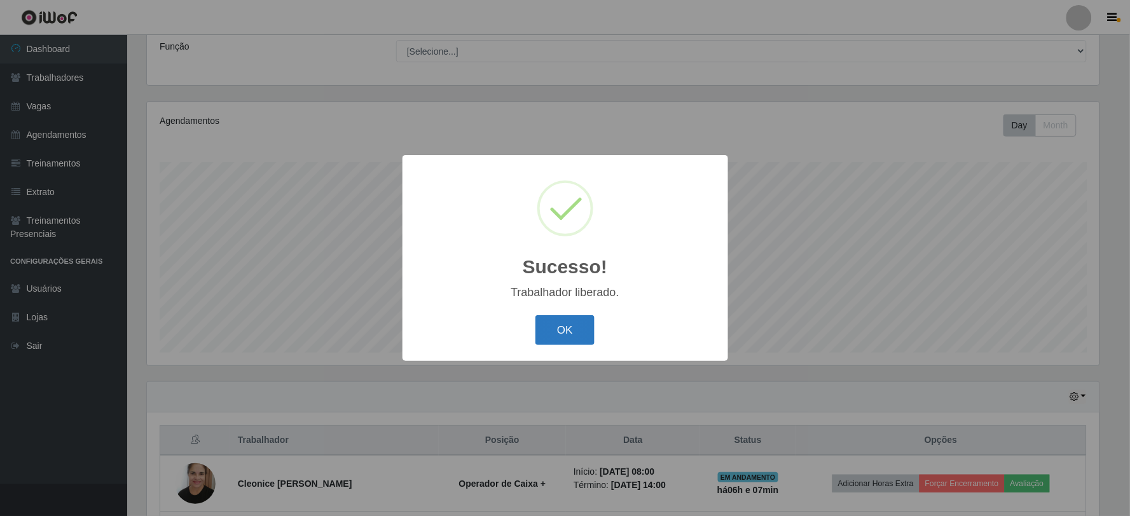
click at [567, 332] on button "OK" at bounding box center [564, 330] width 59 height 30
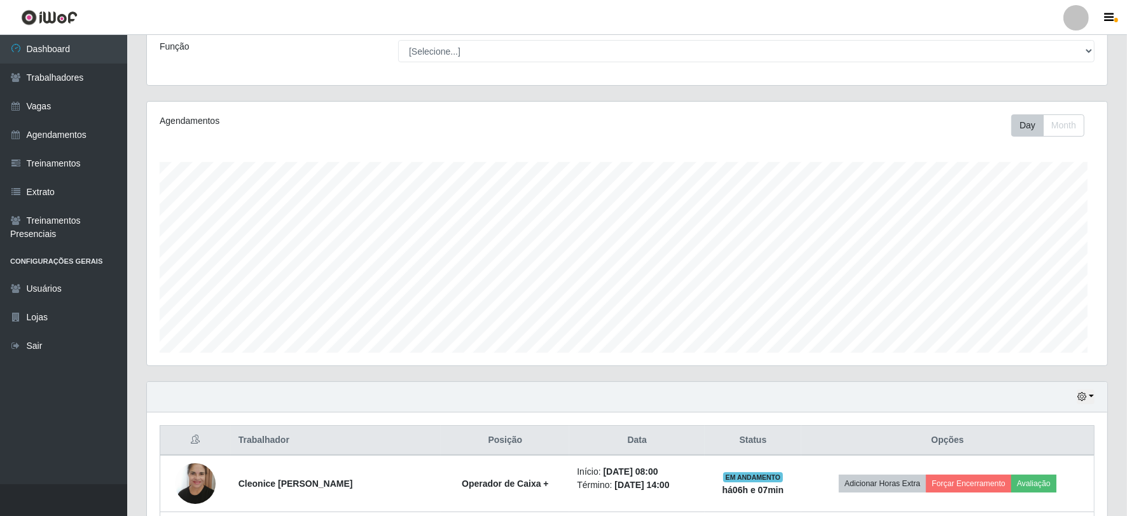
scroll to position [263, 960]
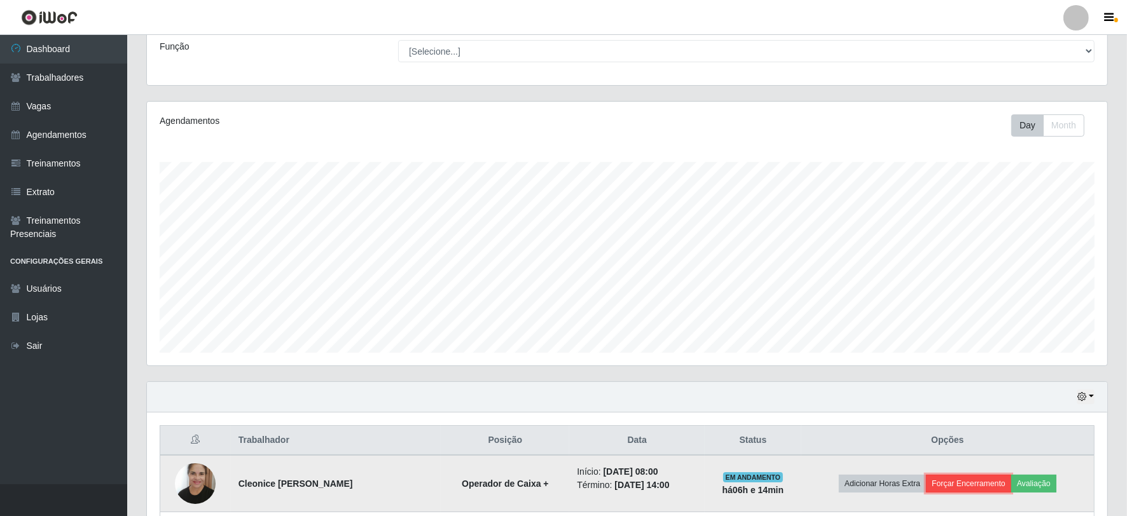
click at [972, 484] on button "Forçar Encerramento" at bounding box center [968, 484] width 85 height 18
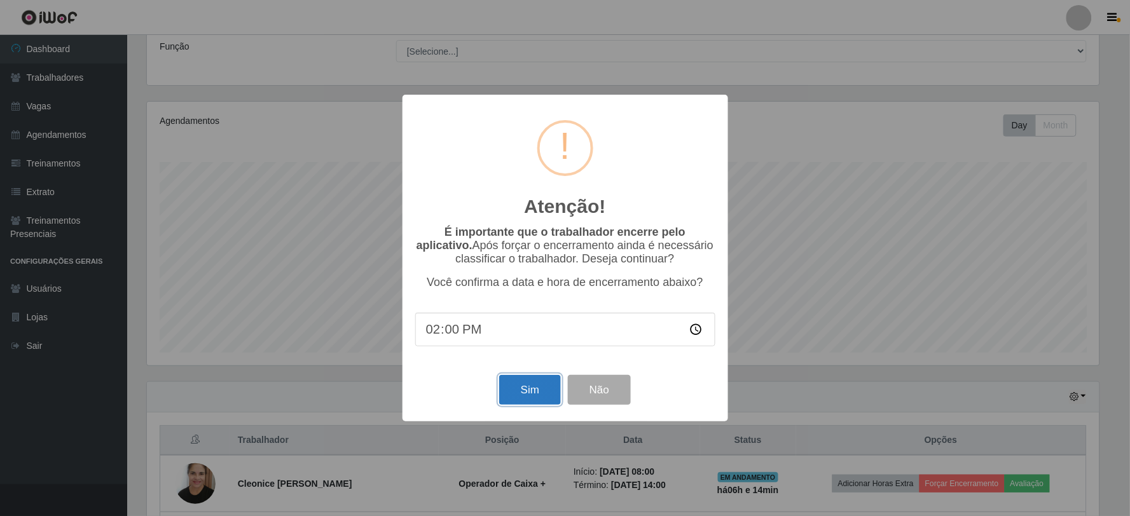
click at [540, 395] on button "Sim" at bounding box center [530, 390] width 62 height 30
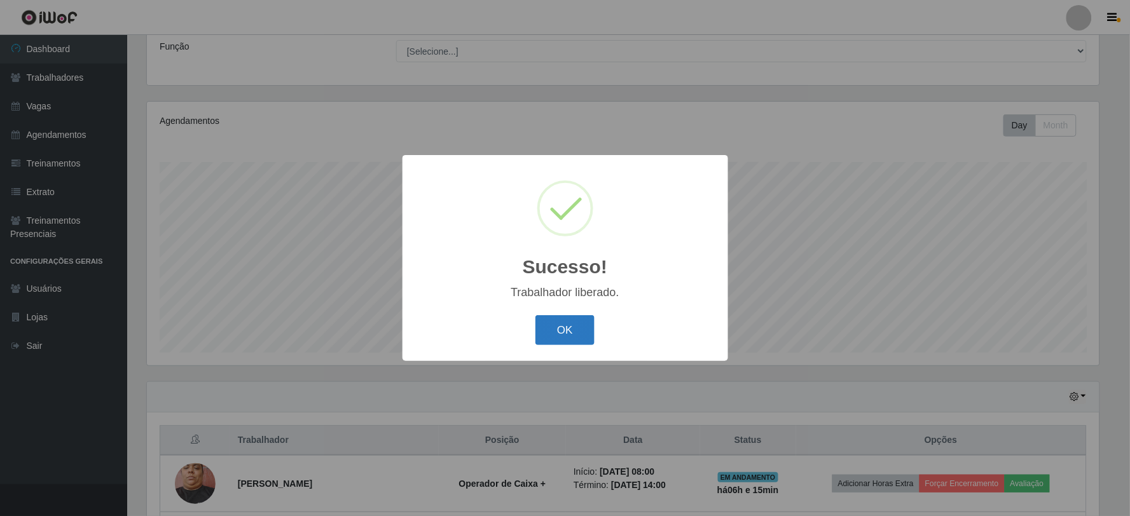
click at [567, 318] on button "OK" at bounding box center [564, 330] width 59 height 30
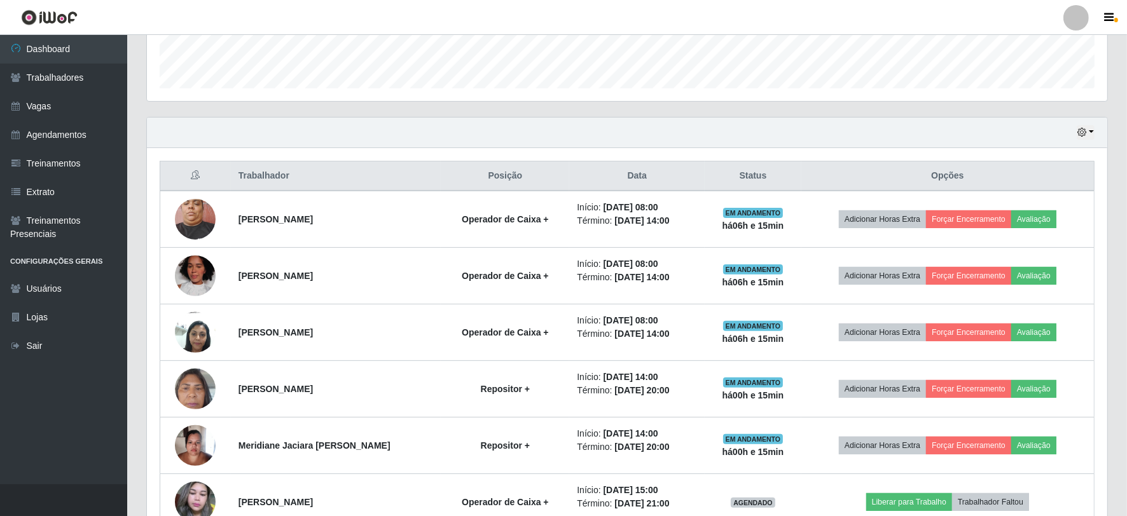
scroll to position [384, 0]
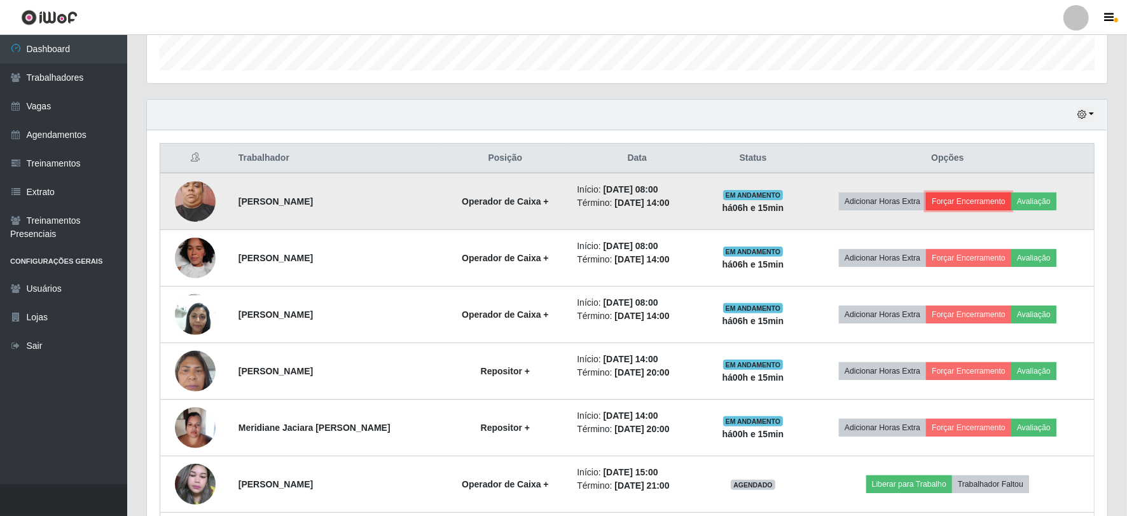
click at [973, 205] on button "Forçar Encerramento" at bounding box center [968, 202] width 85 height 18
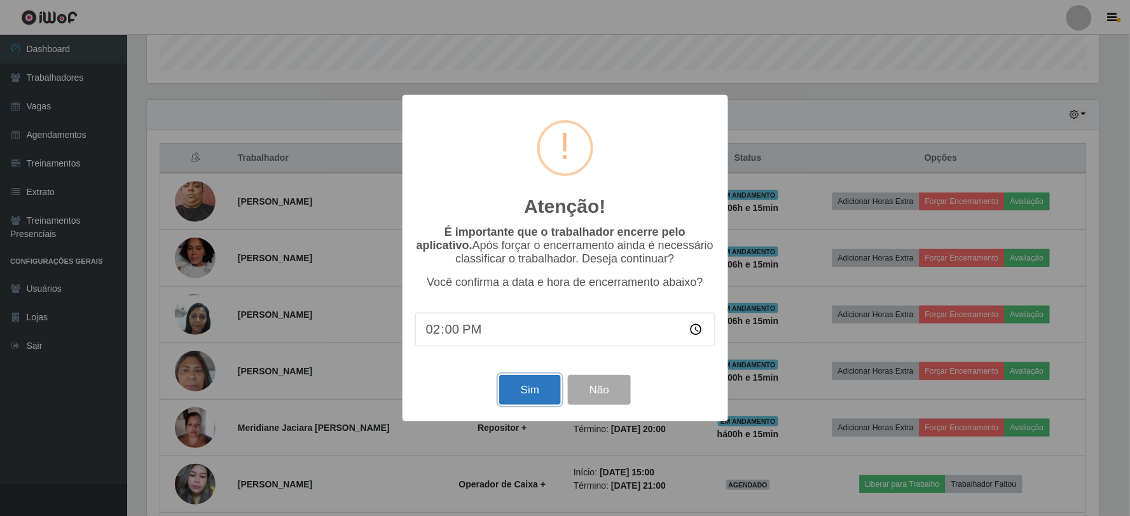
click at [541, 394] on button "Sim" at bounding box center [530, 390] width 62 height 30
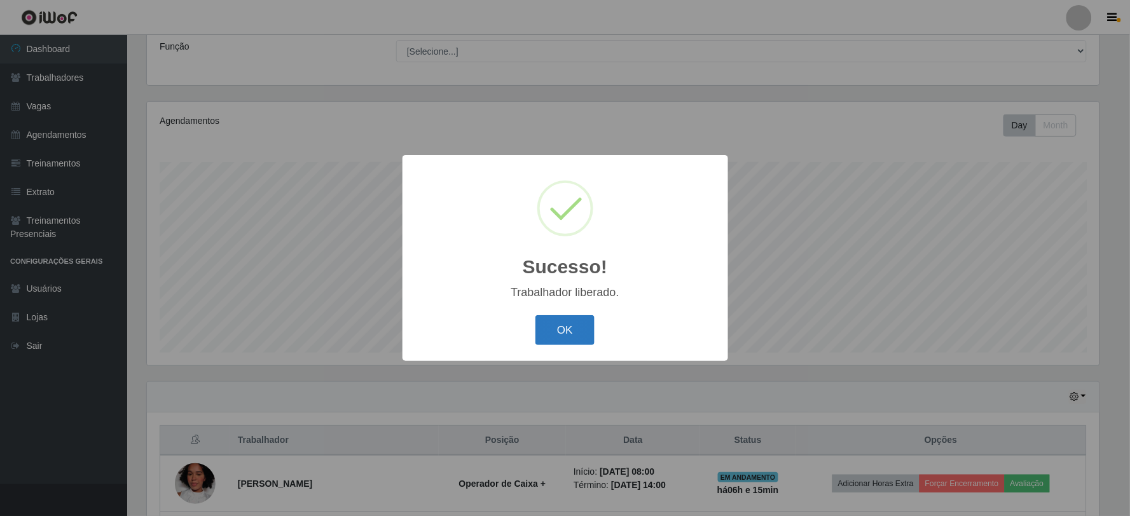
click at [579, 323] on button "OK" at bounding box center [564, 330] width 59 height 30
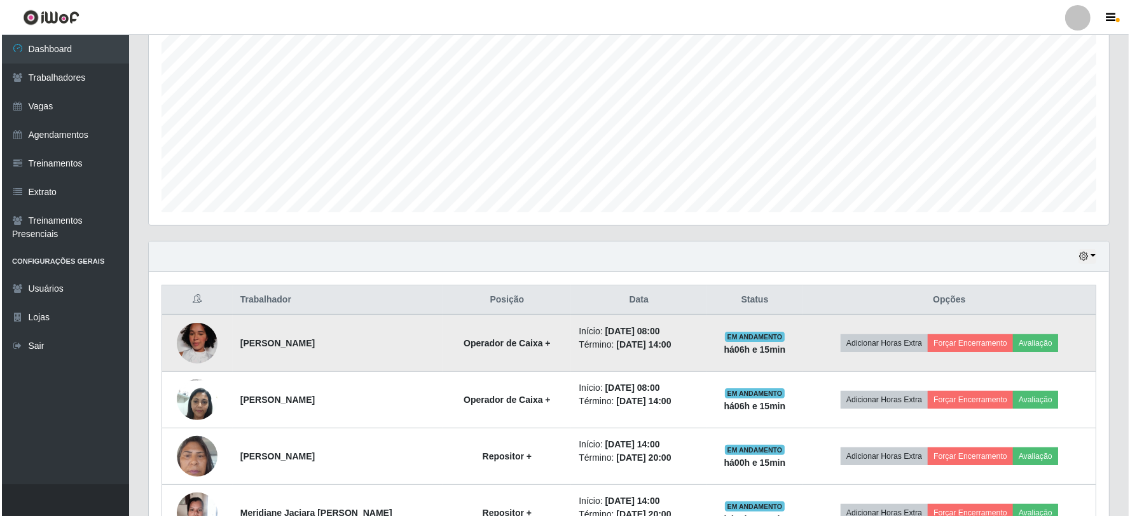
scroll to position [243, 0]
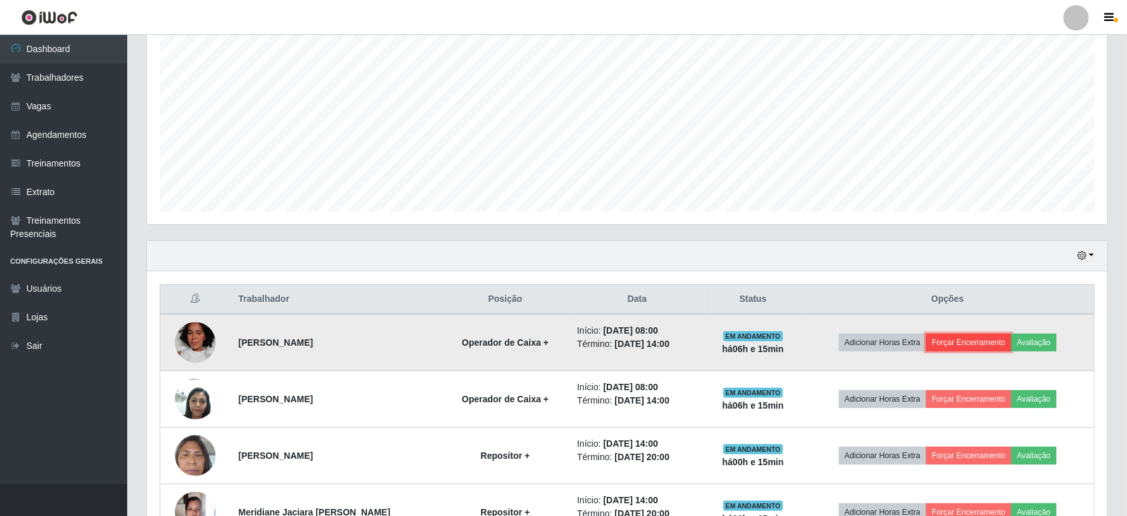
click at [968, 341] on button "Forçar Encerramento" at bounding box center [968, 343] width 85 height 18
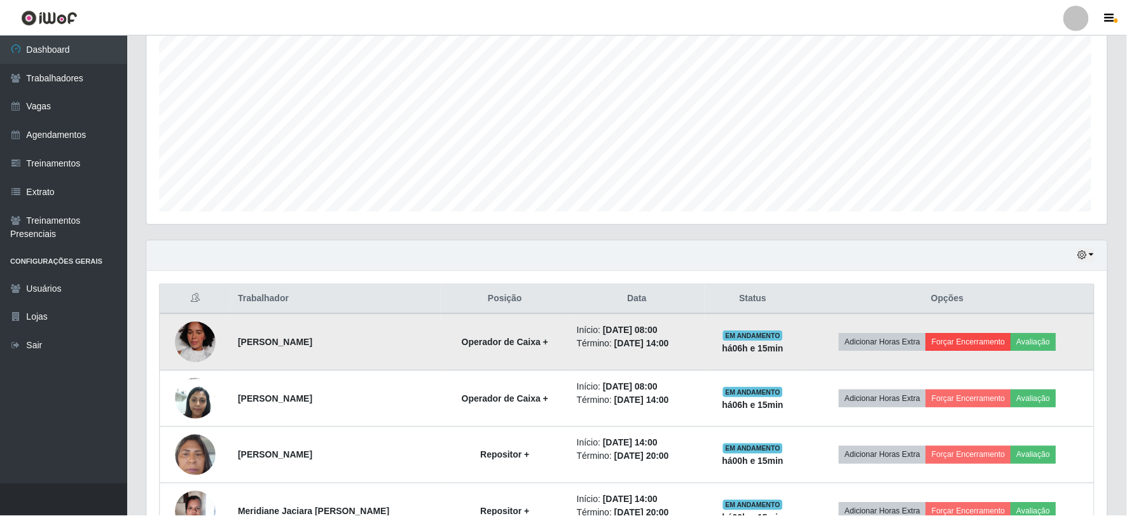
scroll to position [263, 952]
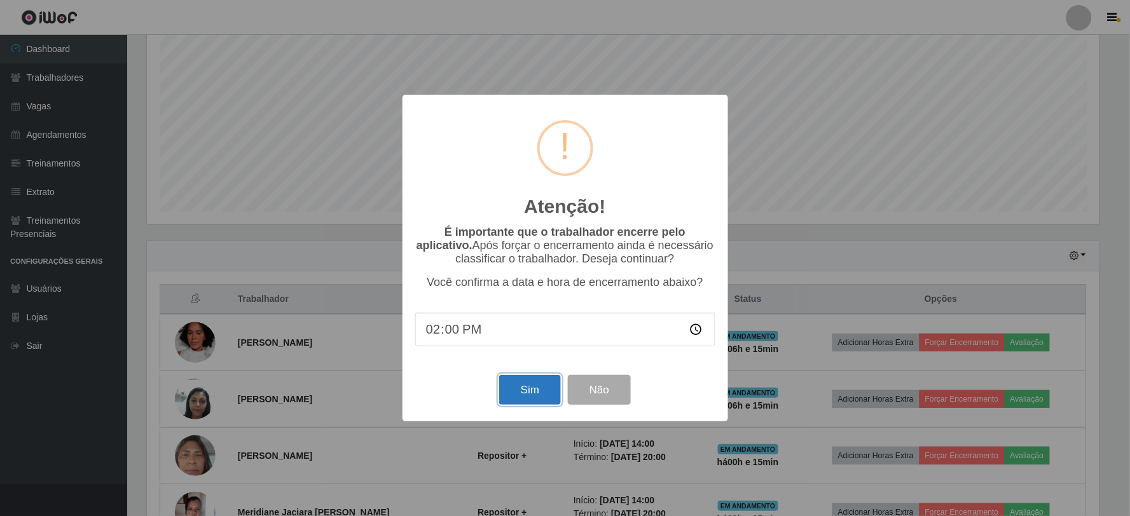
click at [516, 392] on button "Sim" at bounding box center [530, 390] width 62 height 30
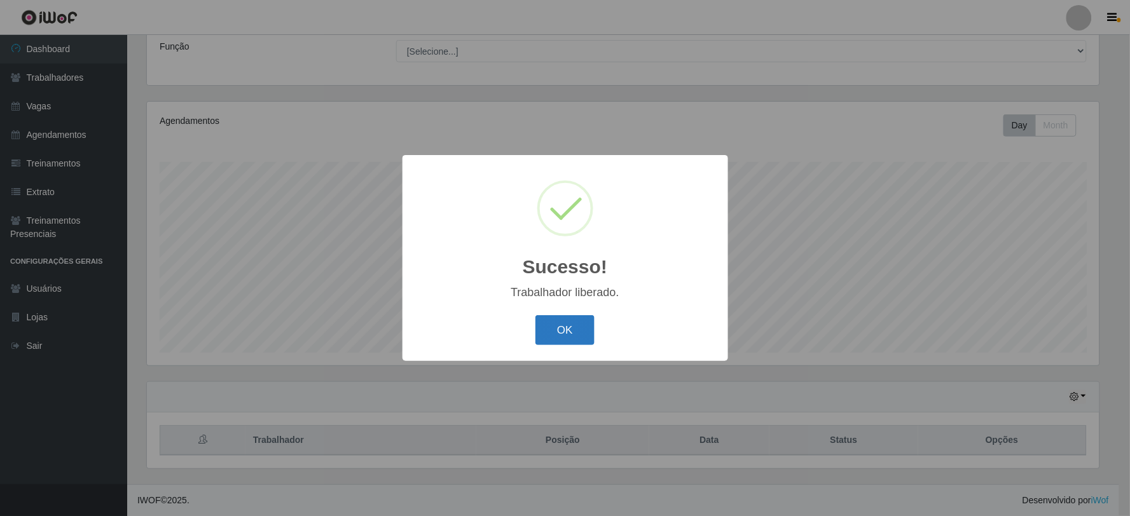
click at [568, 319] on button "OK" at bounding box center [564, 330] width 59 height 30
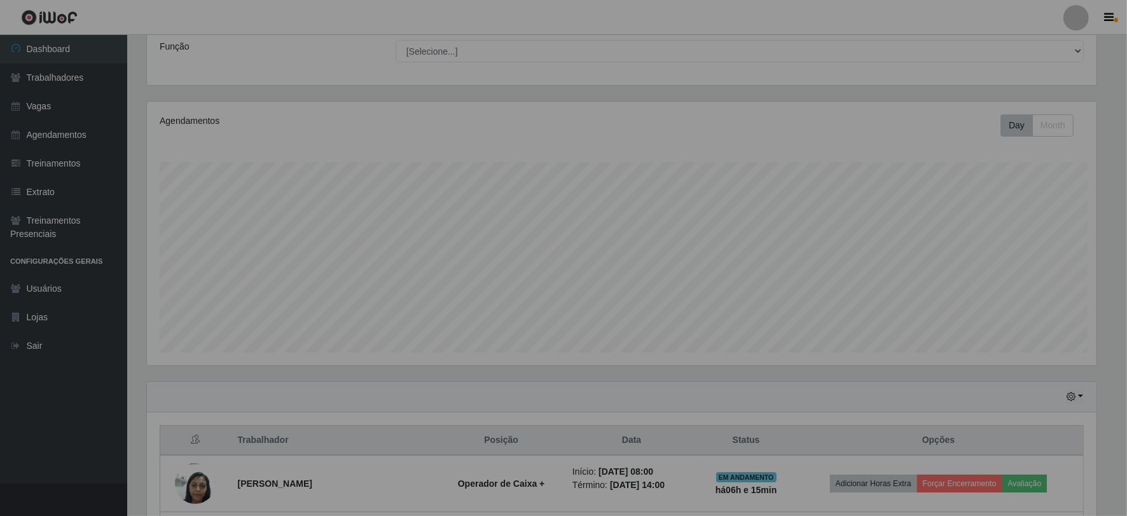
scroll to position [263, 960]
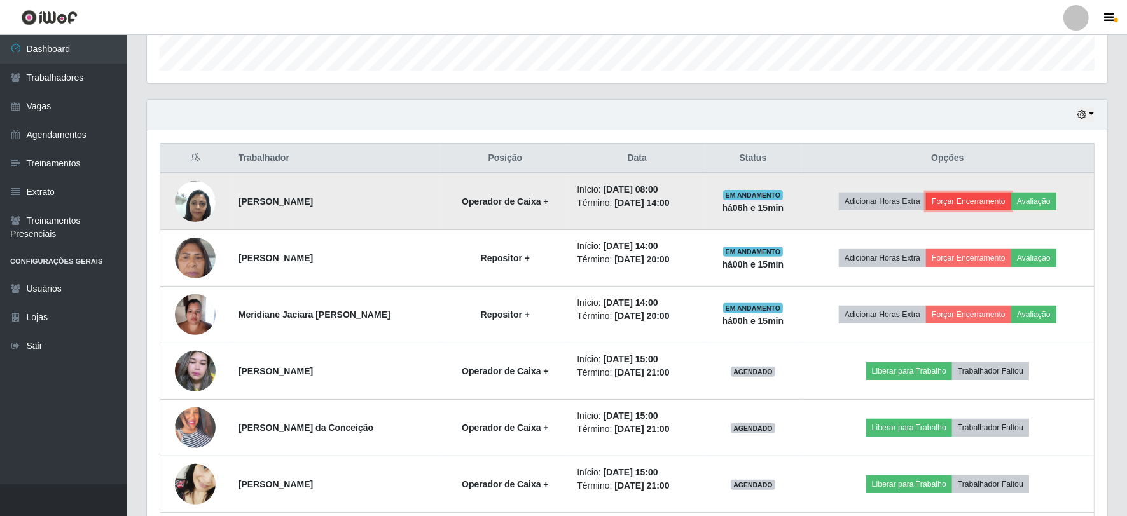
click at [996, 200] on button "Forçar Encerramento" at bounding box center [968, 202] width 85 height 18
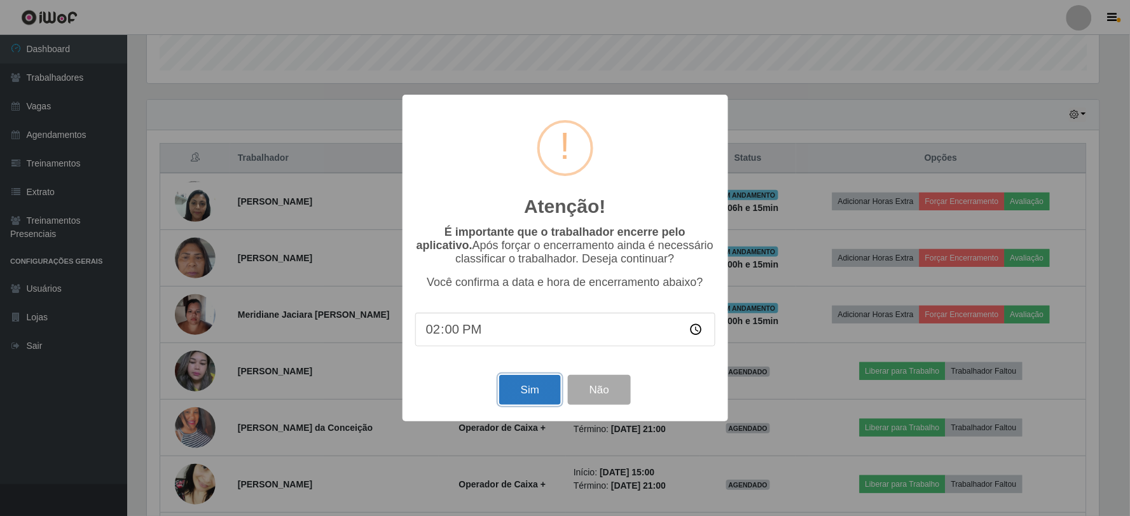
click at [532, 402] on button "Sim" at bounding box center [530, 390] width 62 height 30
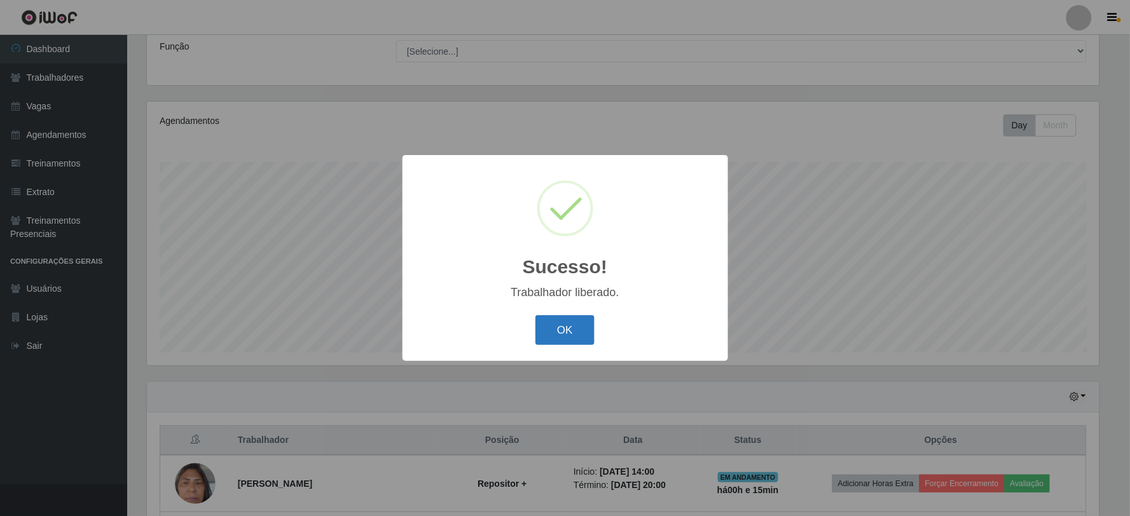
click at [561, 326] on button "OK" at bounding box center [564, 330] width 59 height 30
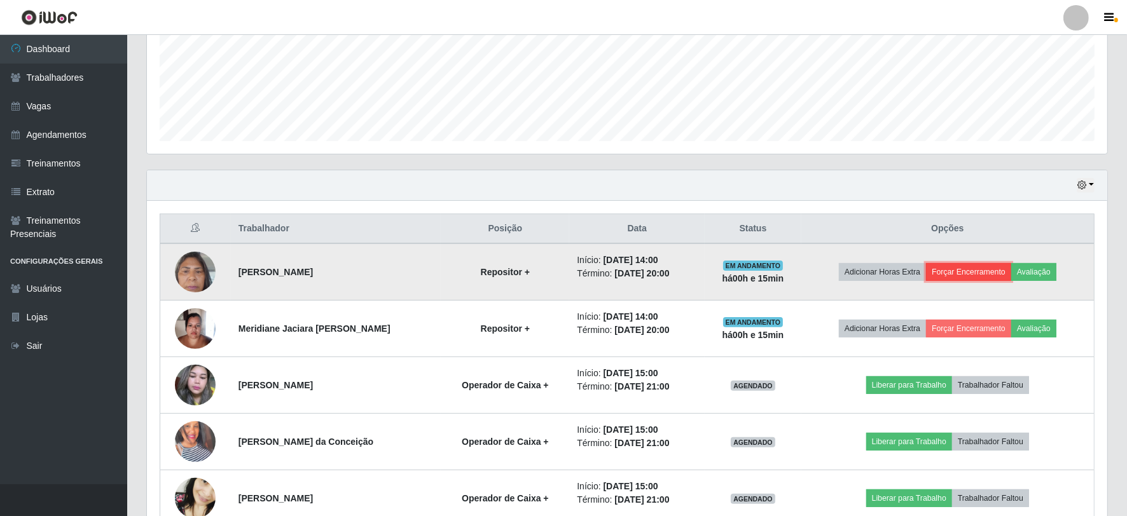
click at [993, 268] on button "Forçar Encerramento" at bounding box center [968, 272] width 85 height 18
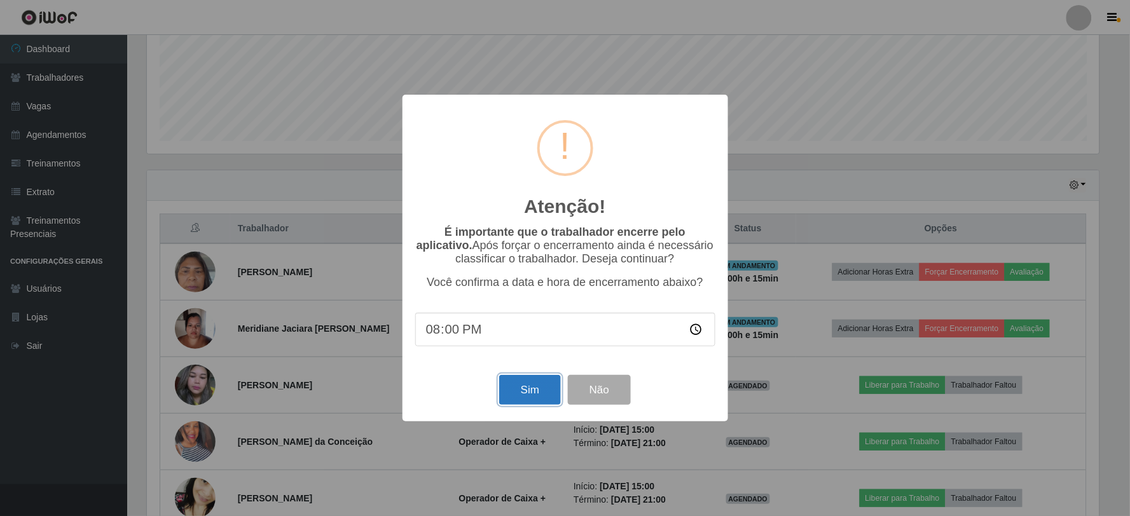
click at [545, 393] on button "Sim" at bounding box center [530, 390] width 62 height 30
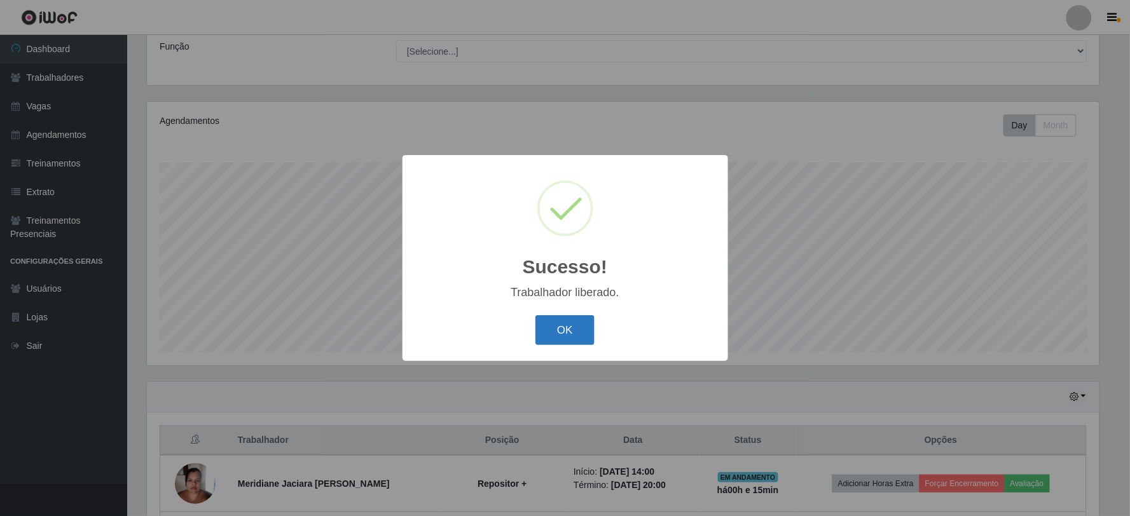
click at [579, 327] on button "OK" at bounding box center [564, 330] width 59 height 30
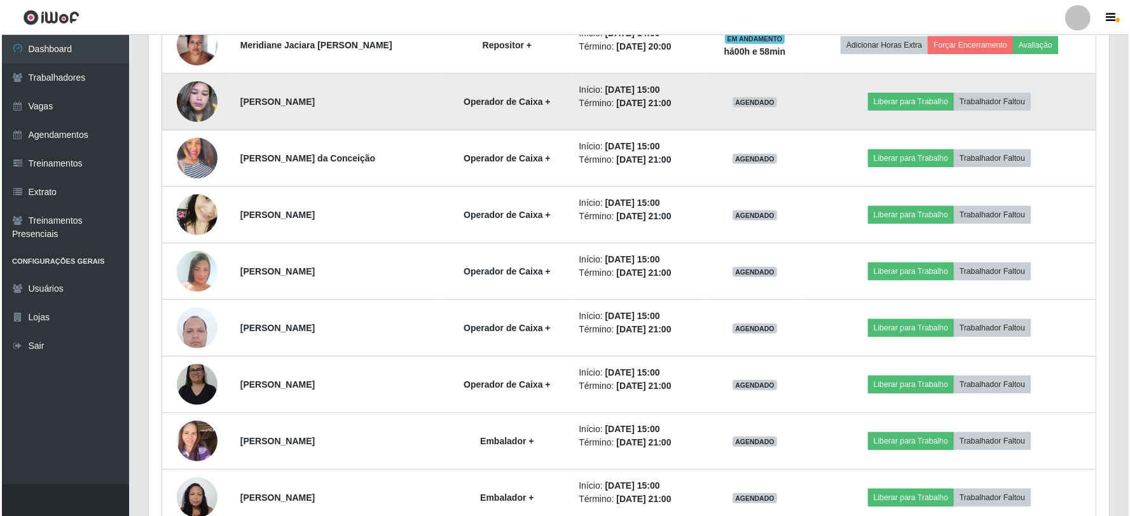
scroll to position [541, 0]
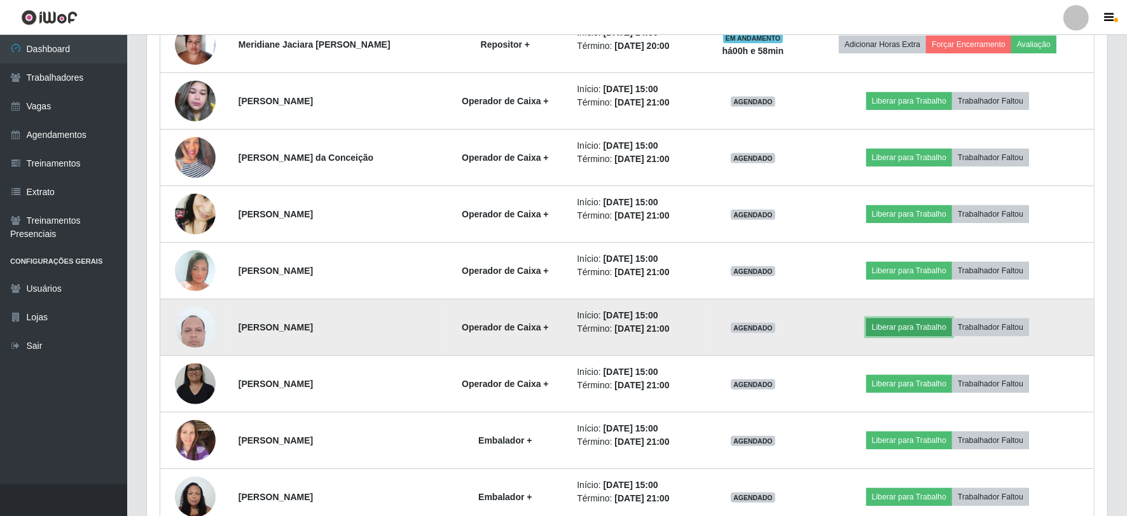
click at [920, 329] on button "Liberar para Trabalho" at bounding box center [909, 328] width 86 height 18
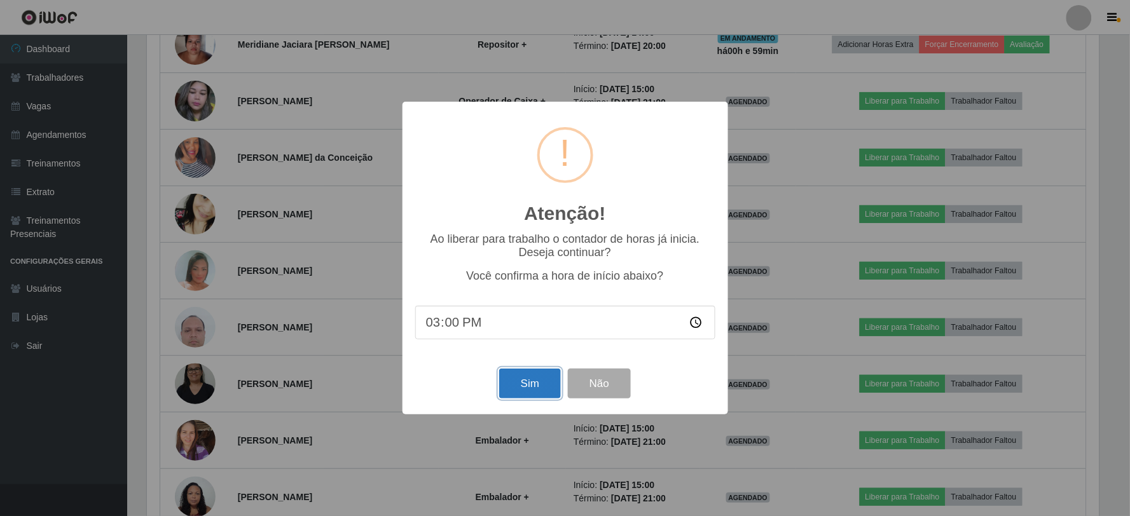
click at [532, 386] on button "Sim" at bounding box center [530, 384] width 62 height 30
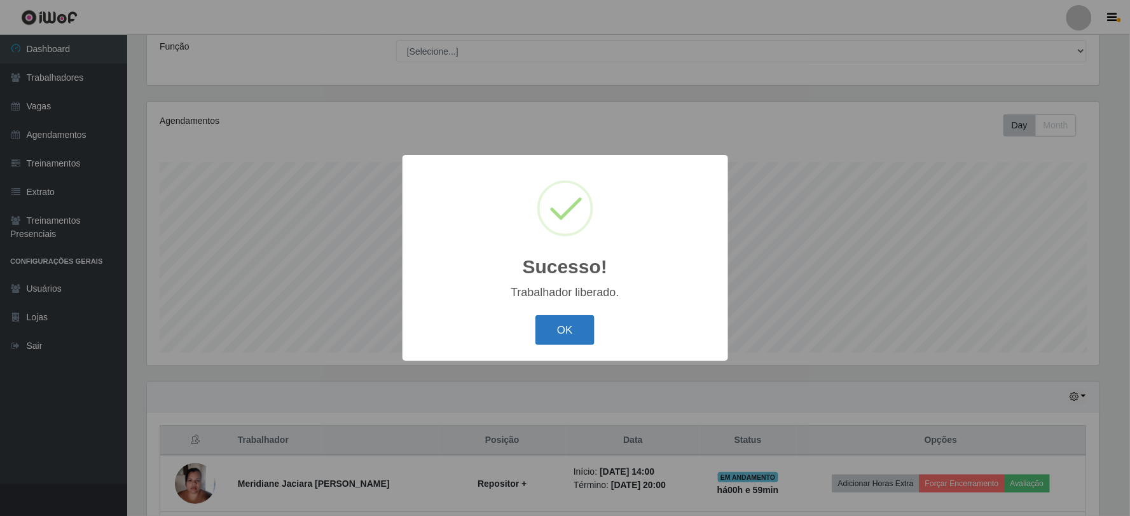
click at [582, 320] on button "OK" at bounding box center [564, 330] width 59 height 30
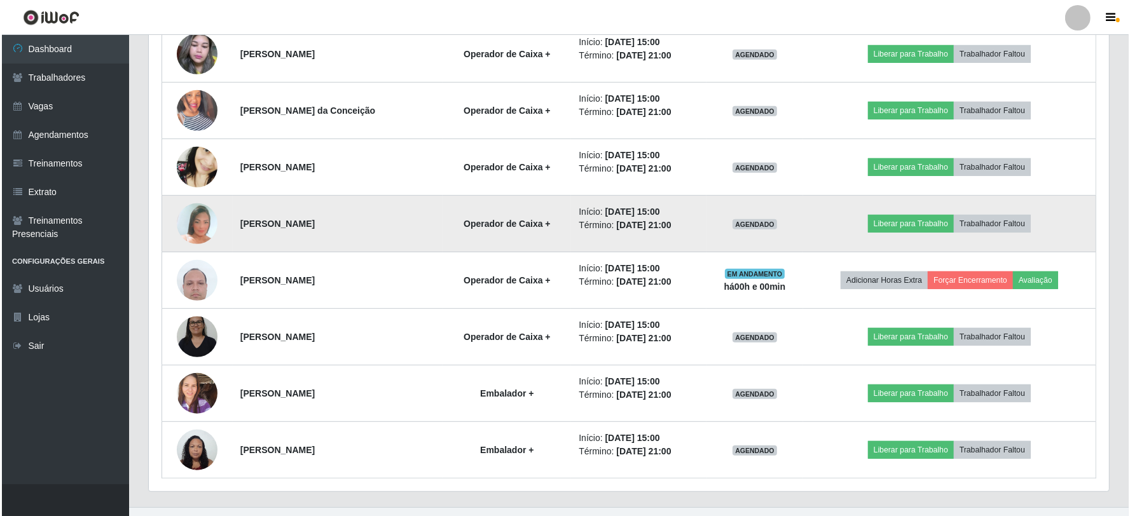
scroll to position [612, 0]
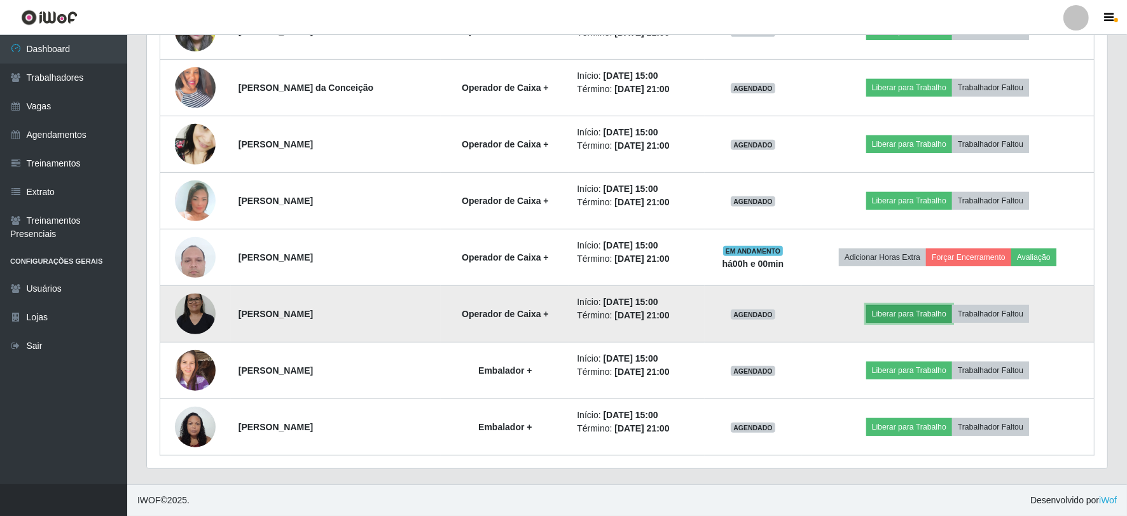
click at [929, 316] on button "Liberar para Trabalho" at bounding box center [909, 314] width 86 height 18
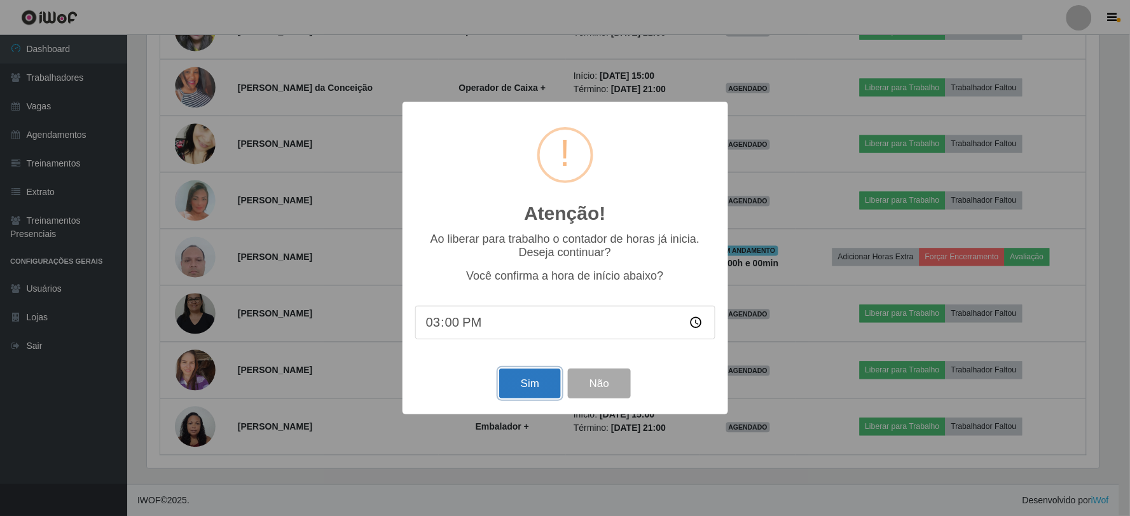
click at [537, 385] on button "Sim" at bounding box center [530, 384] width 62 height 30
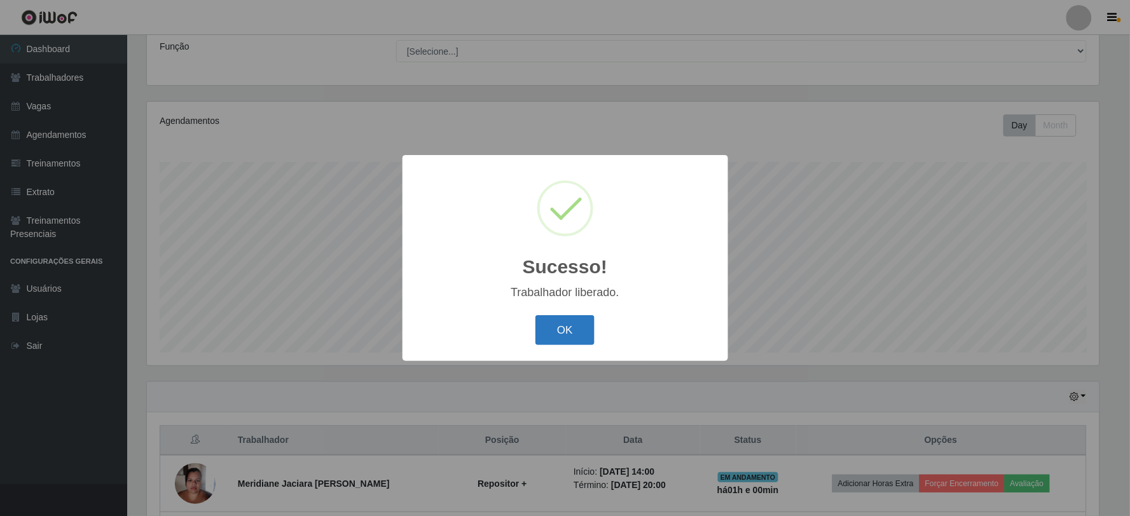
click at [564, 336] on button "OK" at bounding box center [564, 330] width 59 height 30
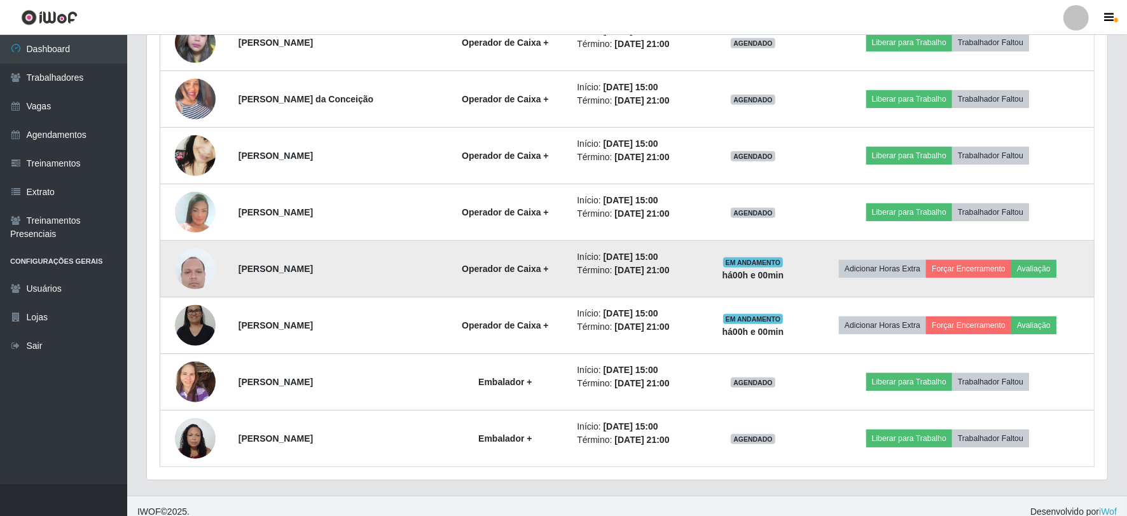
scroll to position [612, 0]
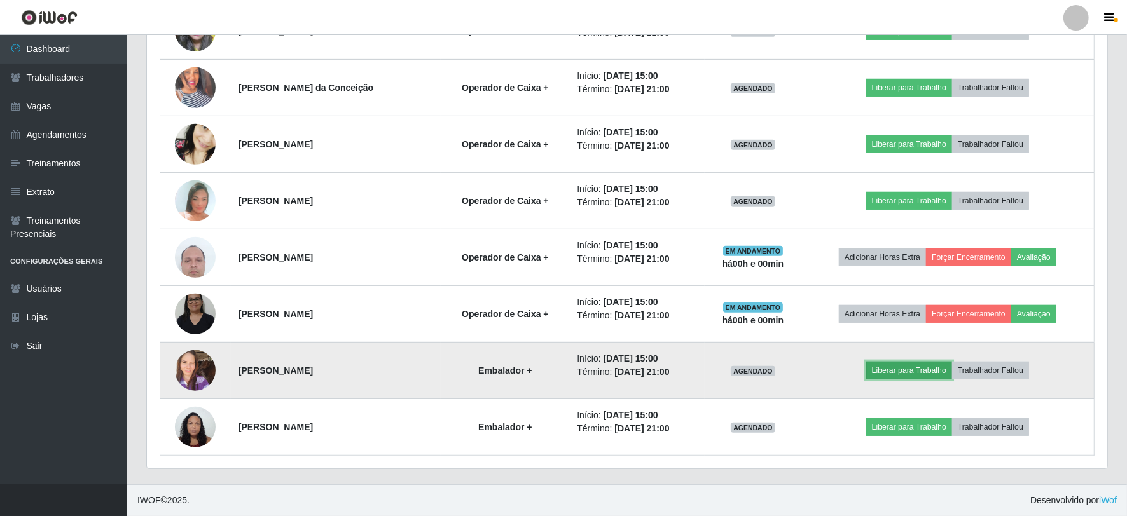
click at [924, 364] on button "Liberar para Trabalho" at bounding box center [909, 371] width 86 height 18
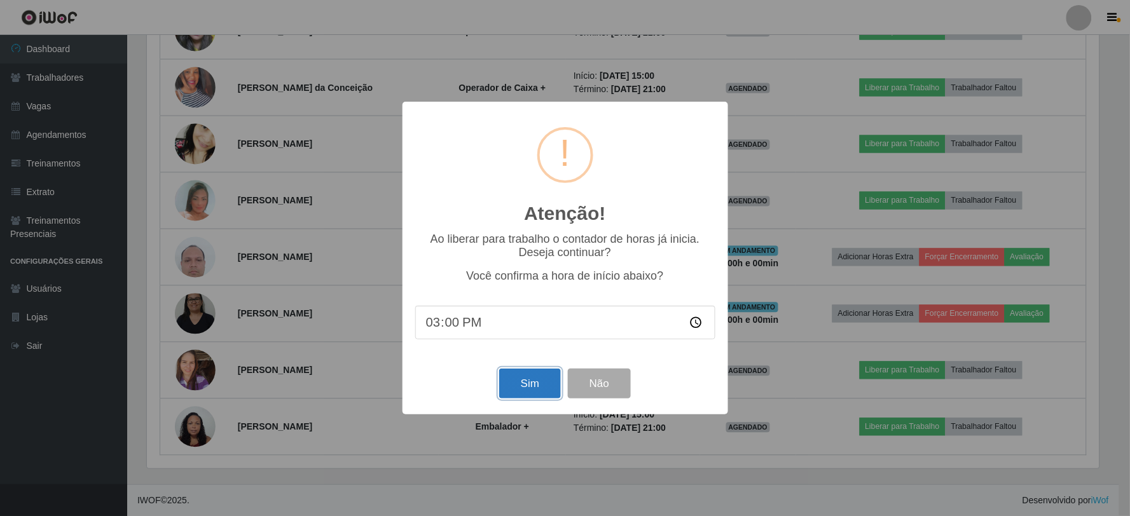
click at [528, 379] on button "Sim" at bounding box center [530, 384] width 62 height 30
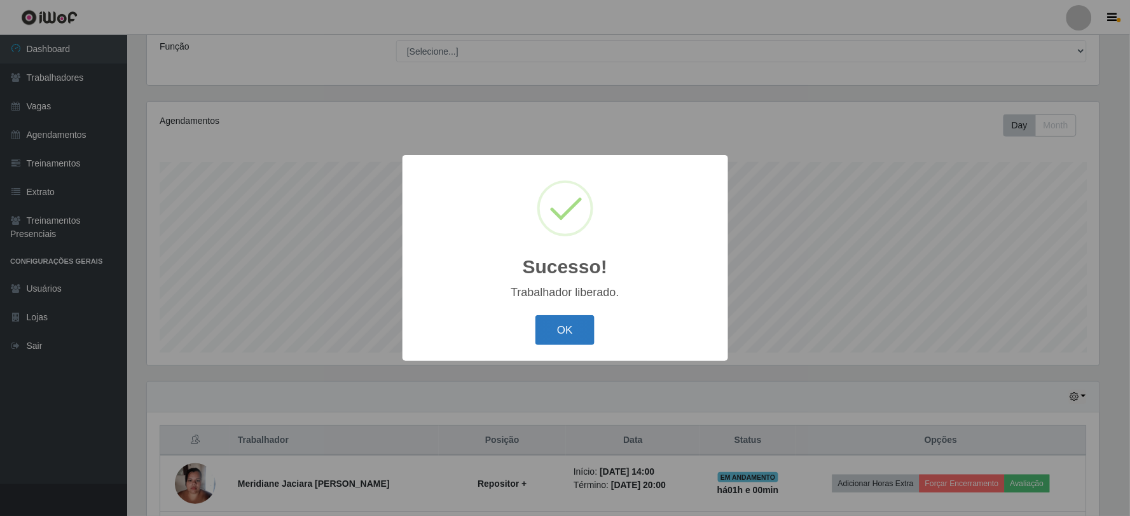
click at [579, 338] on button "OK" at bounding box center [564, 330] width 59 height 30
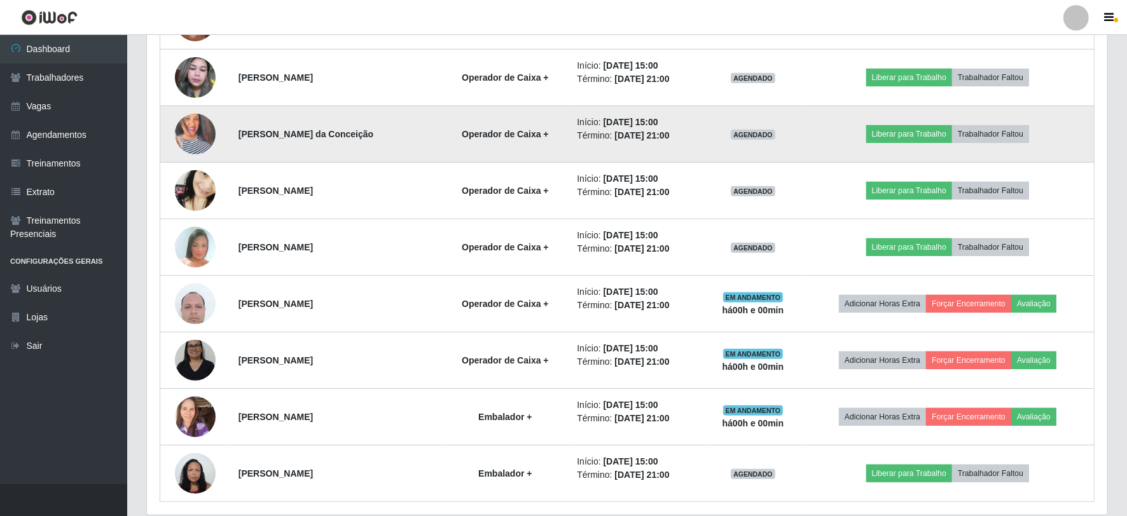
scroll to position [612, 0]
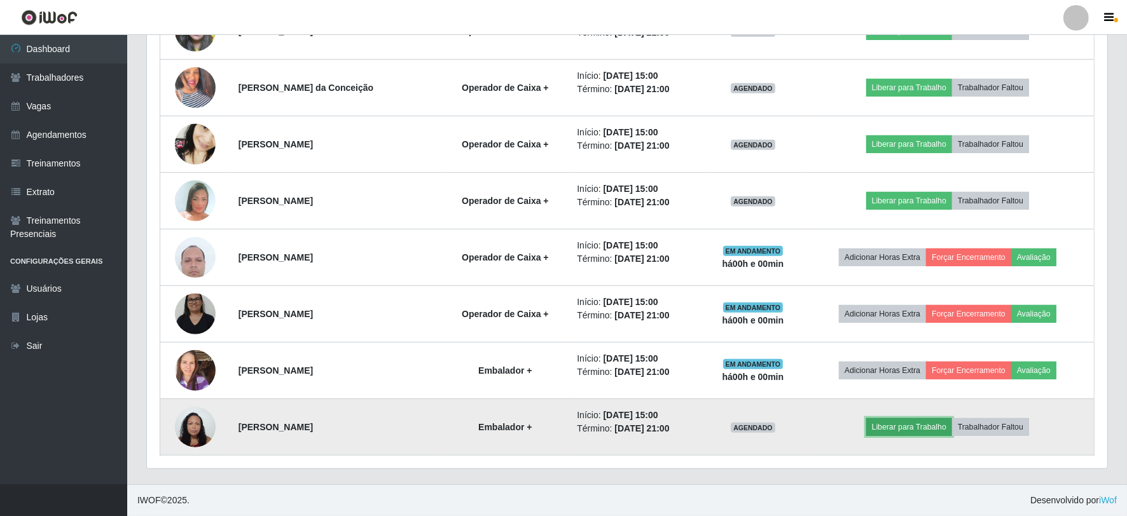
click at [897, 429] on button "Liberar para Trabalho" at bounding box center [909, 427] width 86 height 18
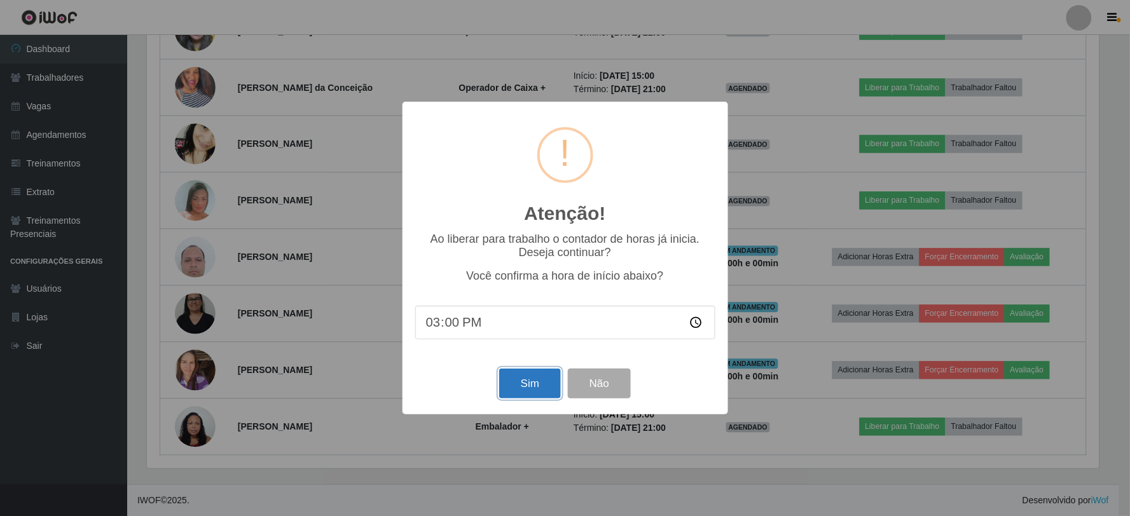
click at [512, 389] on button "Sim" at bounding box center [530, 384] width 62 height 30
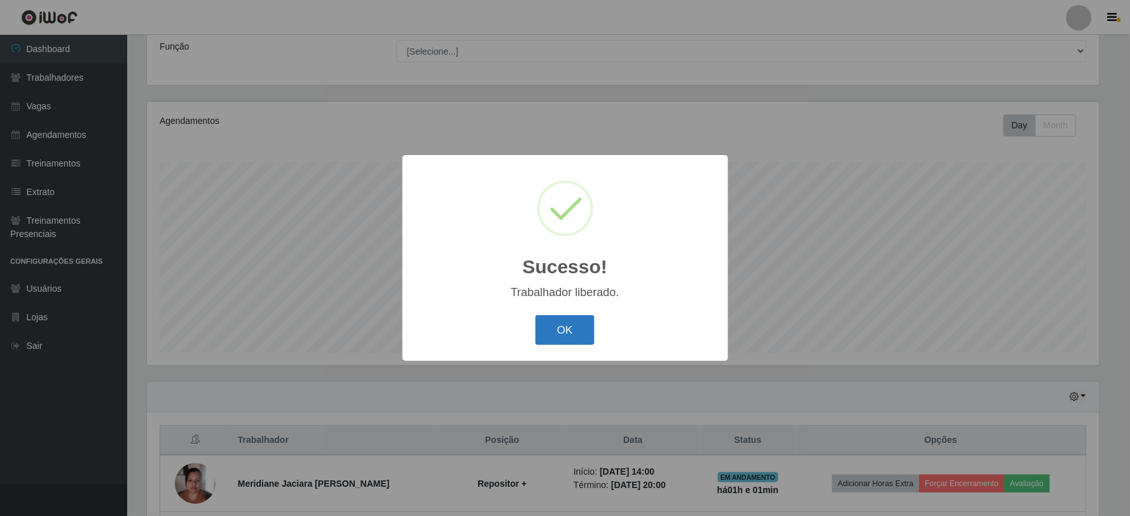
click at [563, 327] on button "OK" at bounding box center [564, 330] width 59 height 30
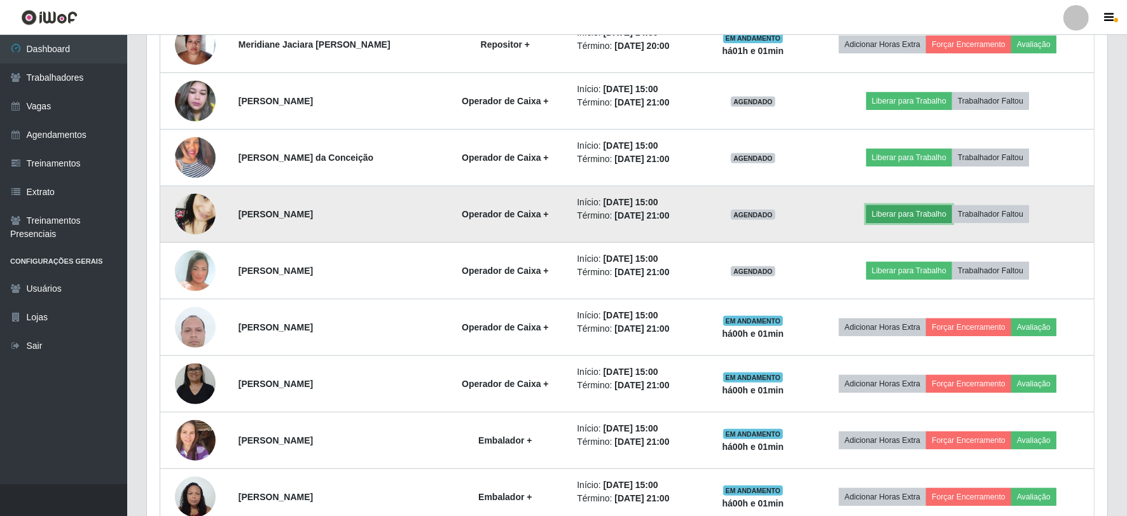
click at [912, 213] on button "Liberar para Trabalho" at bounding box center [909, 214] width 86 height 18
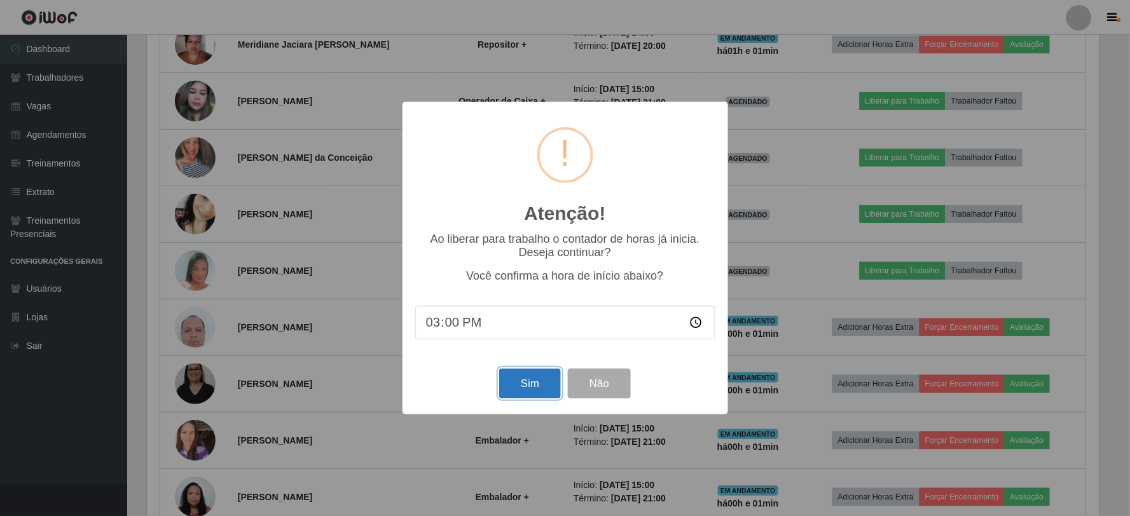
click at [531, 378] on button "Sim" at bounding box center [530, 384] width 62 height 30
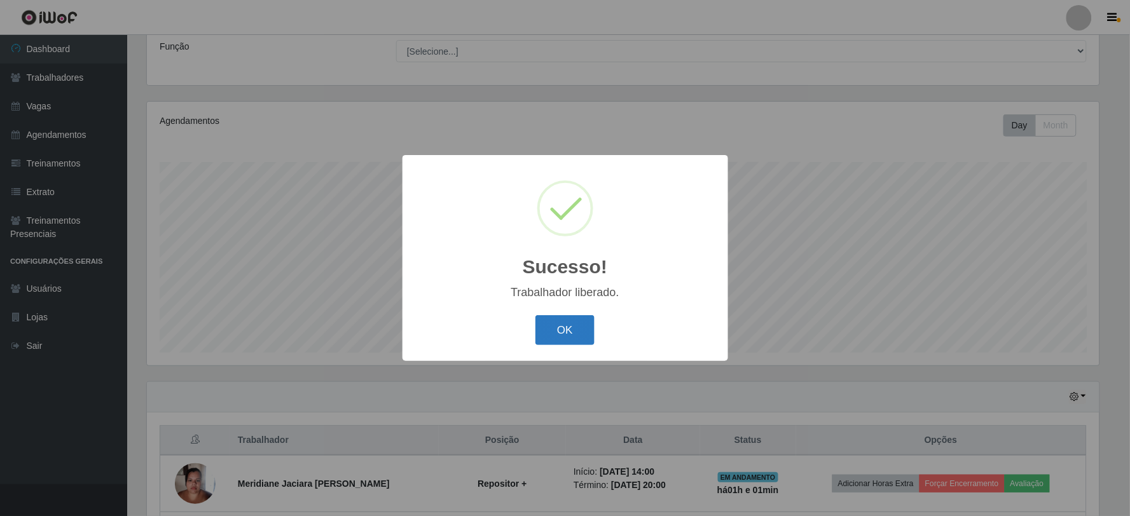
click at [570, 322] on button "OK" at bounding box center [564, 330] width 59 height 30
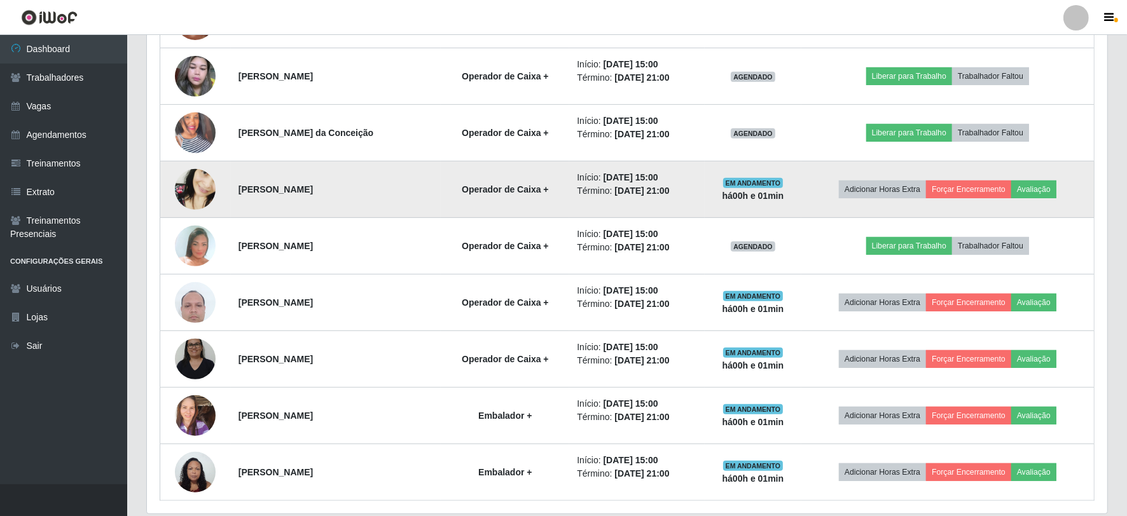
scroll to position [541, 0]
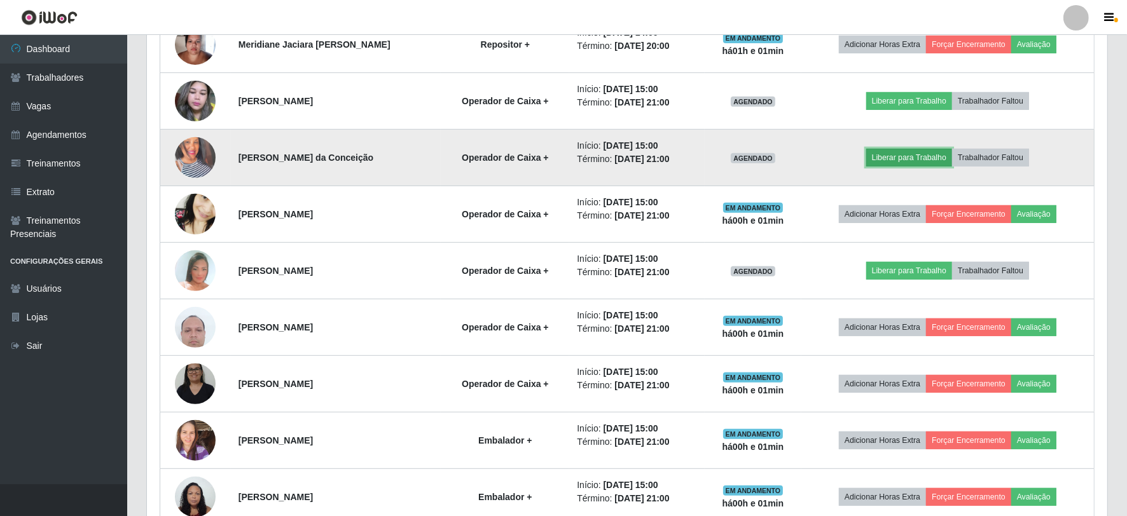
click at [919, 155] on button "Liberar para Trabalho" at bounding box center [909, 158] width 86 height 18
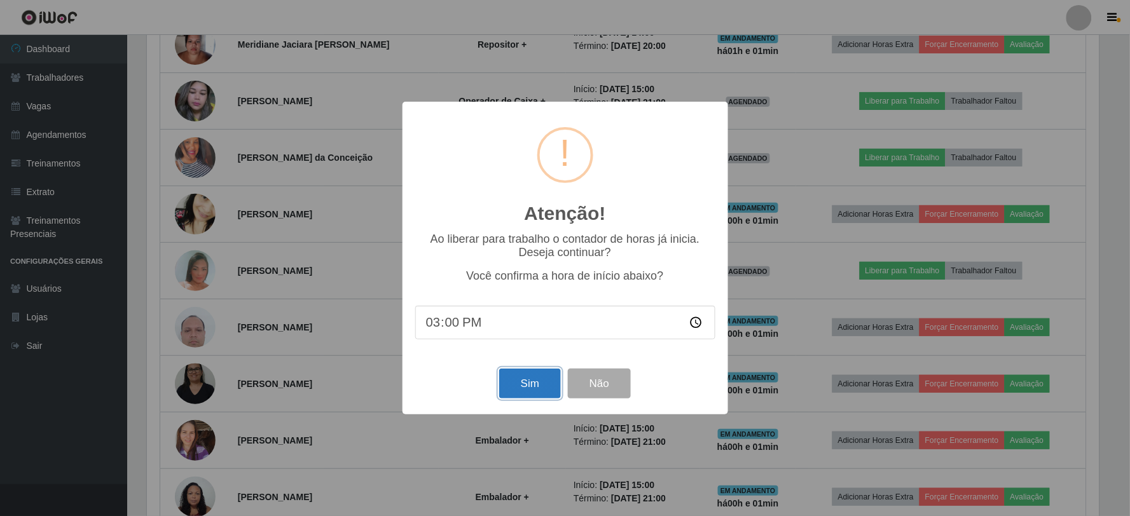
click at [519, 380] on button "Sim" at bounding box center [530, 384] width 62 height 30
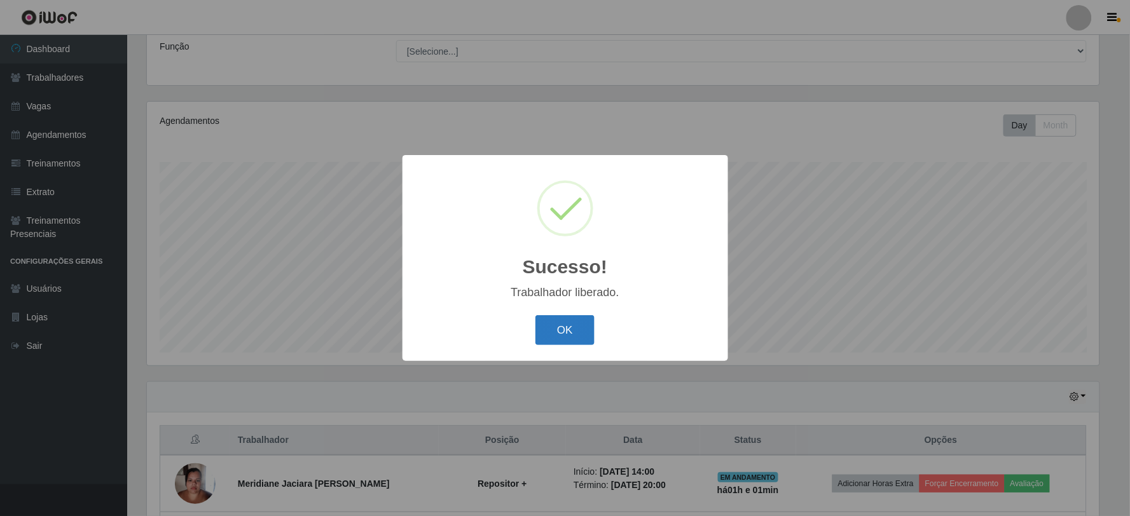
click at [567, 327] on button "OK" at bounding box center [564, 330] width 59 height 30
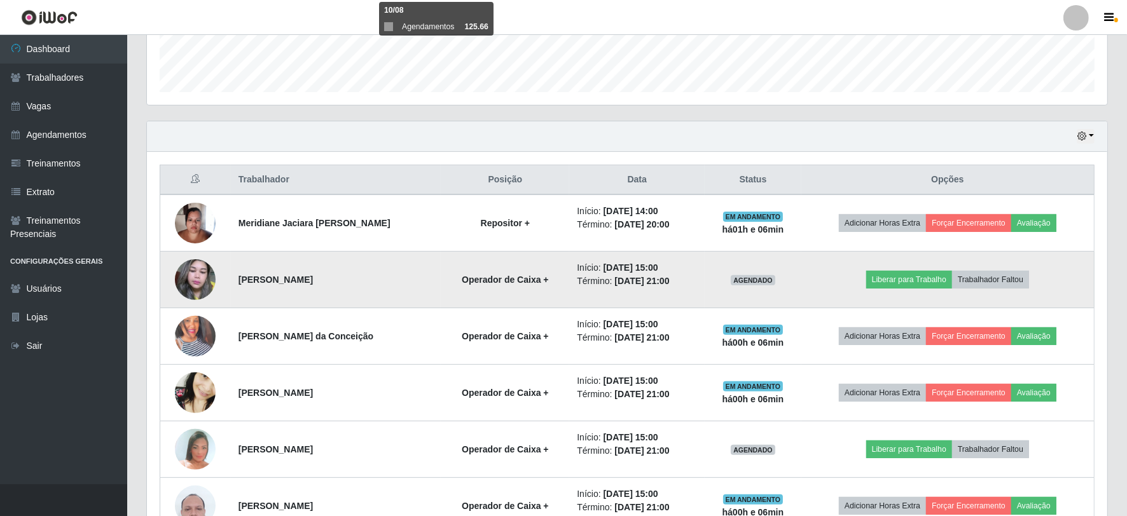
scroll to position [399, 0]
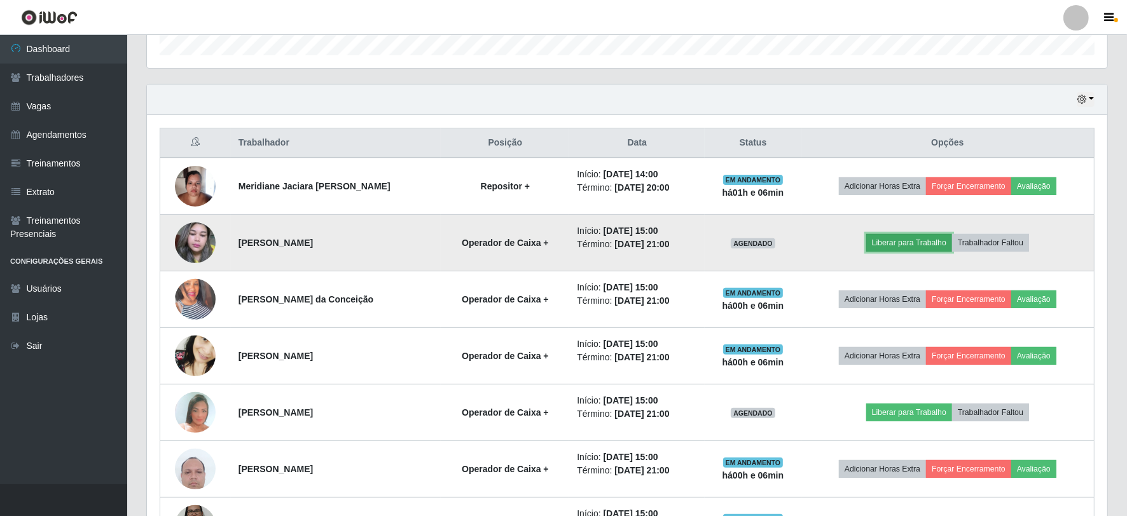
click at [903, 242] on button "Liberar para Trabalho" at bounding box center [909, 243] width 86 height 18
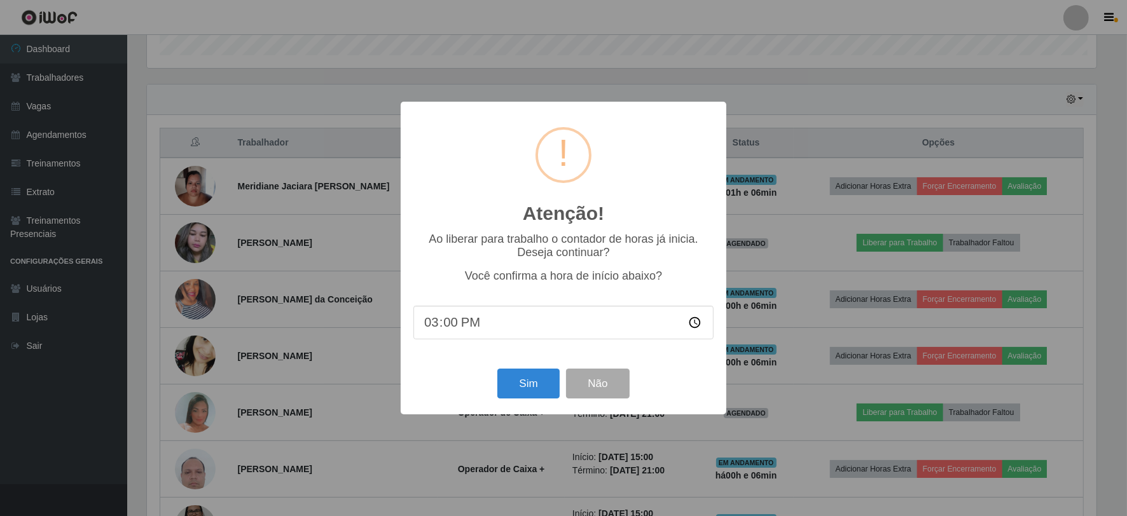
scroll to position [263, 952]
click at [528, 380] on button "Sim" at bounding box center [530, 384] width 62 height 30
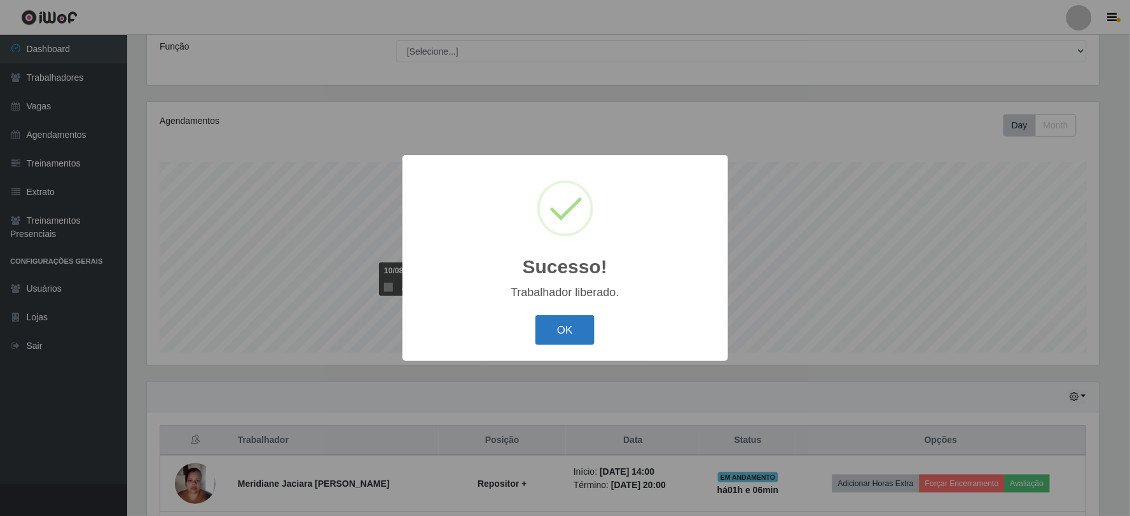
click at [575, 325] on button "OK" at bounding box center [564, 330] width 59 height 30
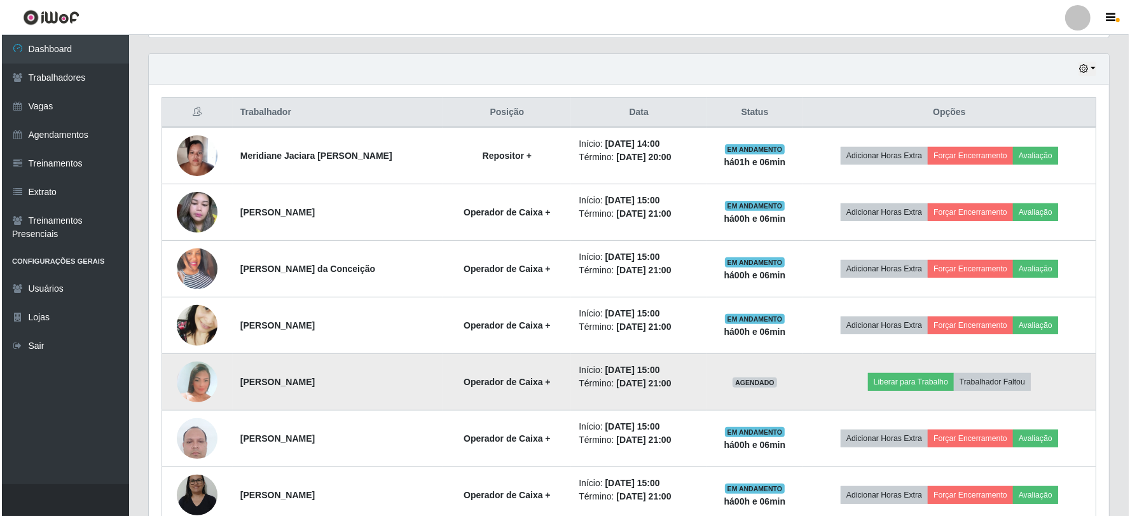
scroll to position [455, 0]
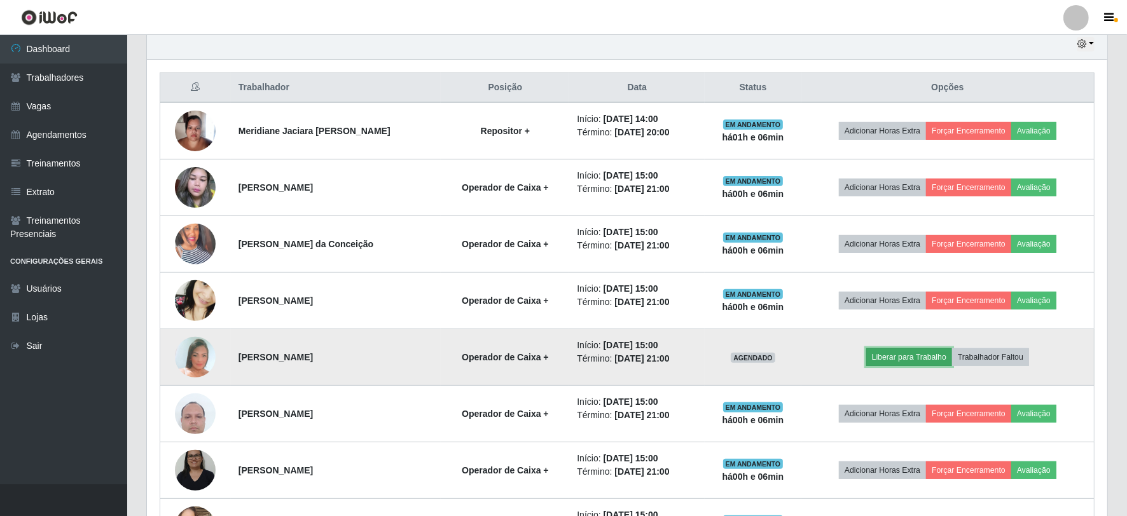
click at [907, 357] on button "Liberar para Trabalho" at bounding box center [909, 357] width 86 height 18
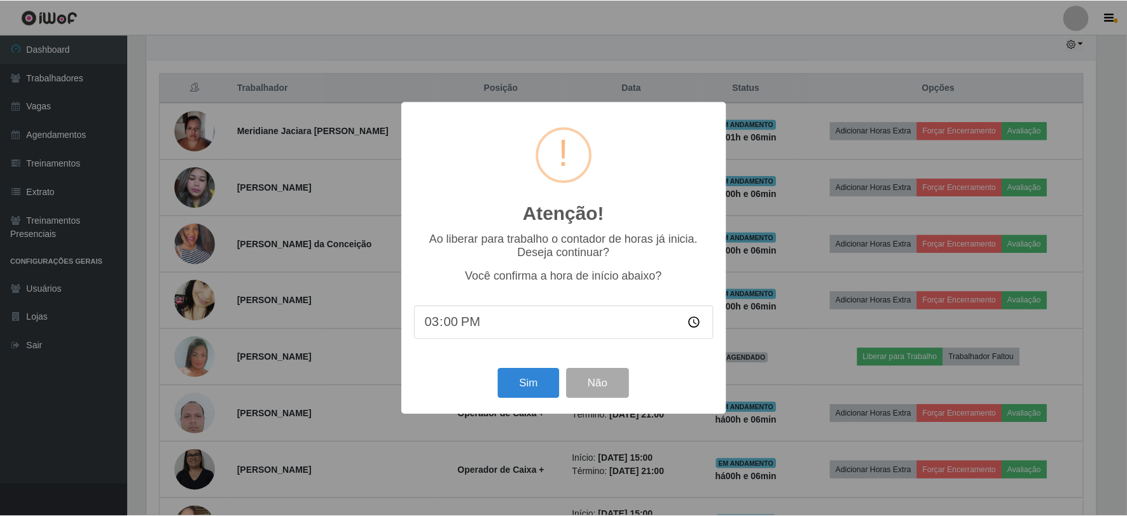
scroll to position [263, 952]
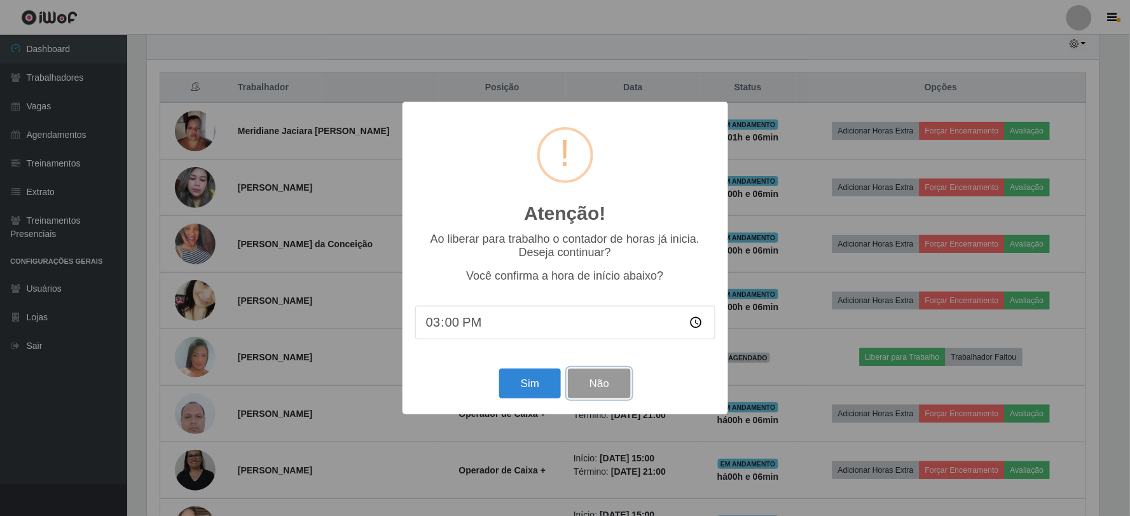
click at [595, 384] on button "Não" at bounding box center [599, 384] width 63 height 30
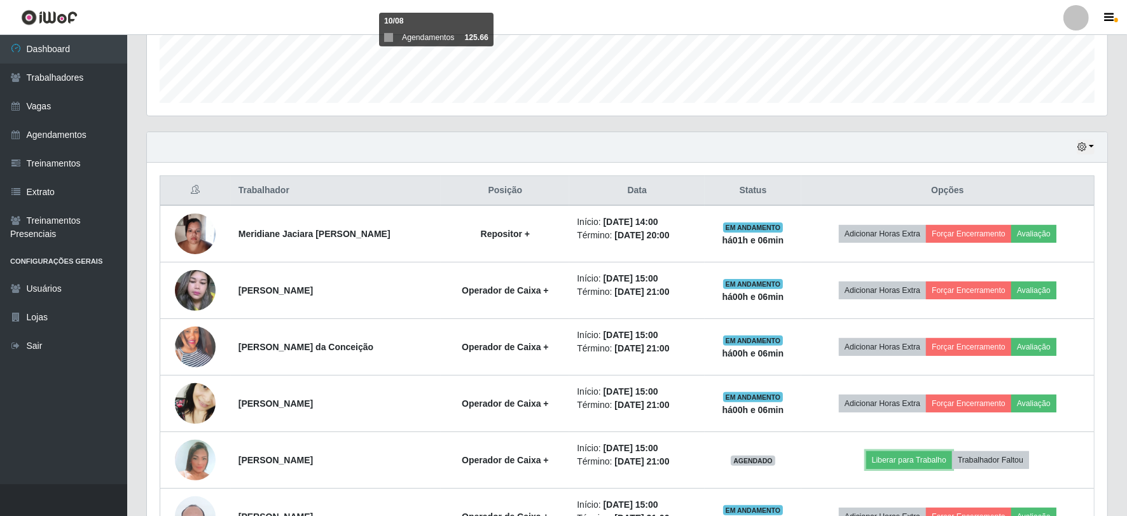
scroll to position [353, 0]
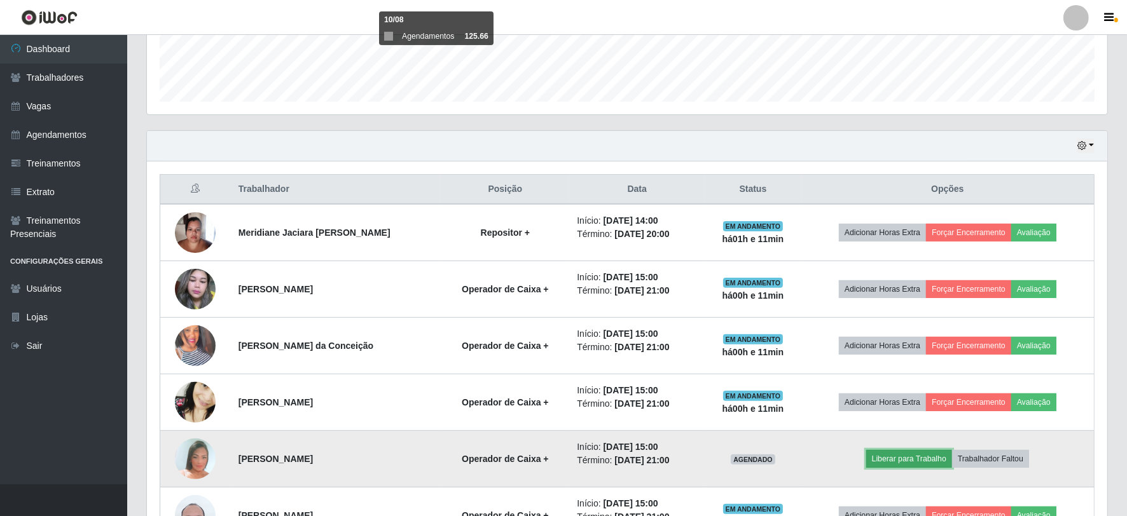
click at [920, 457] on button "Liberar para Trabalho" at bounding box center [909, 459] width 86 height 18
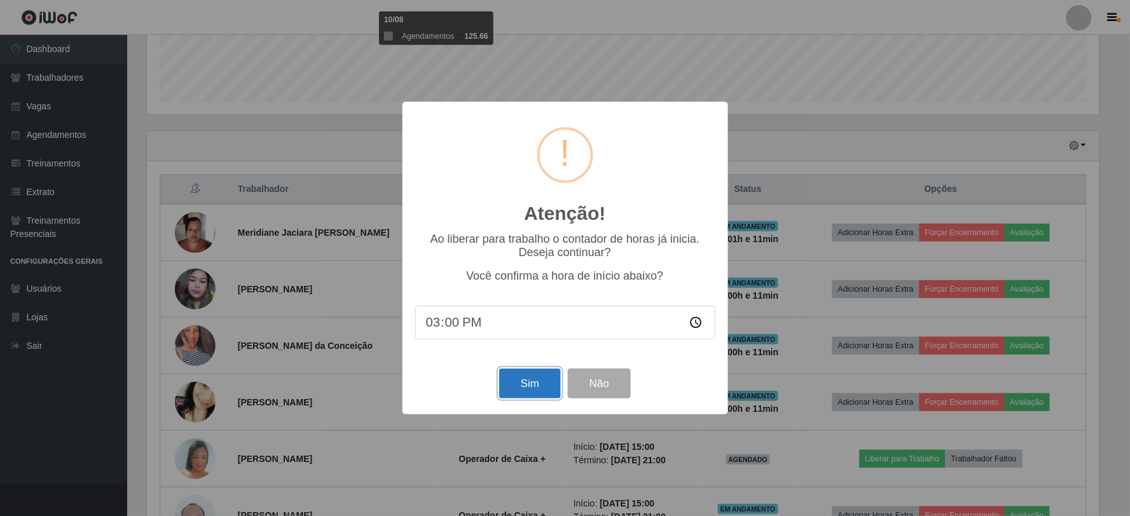
click at [537, 379] on button "Sim" at bounding box center [530, 384] width 62 height 30
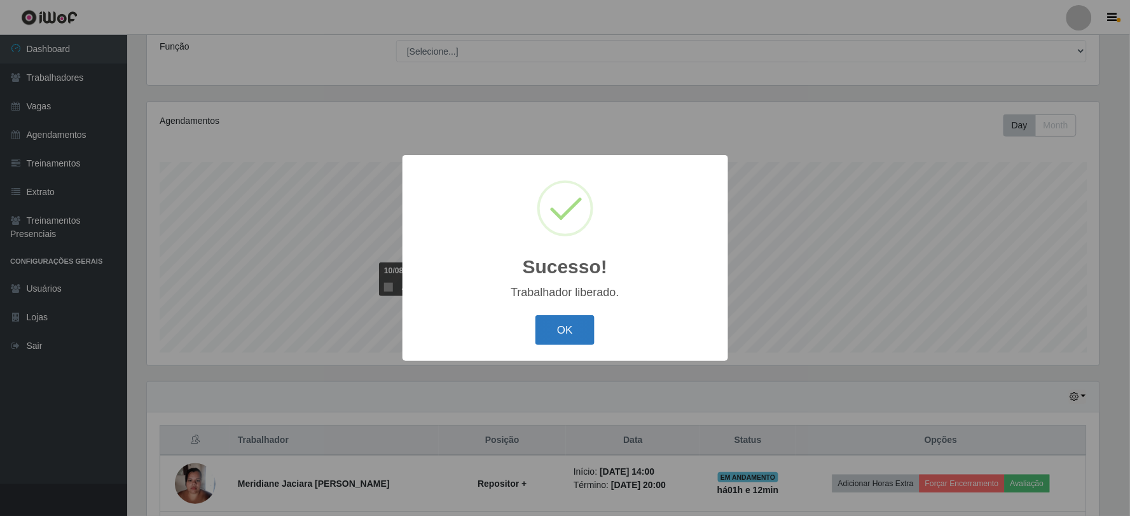
click at [570, 322] on button "OK" at bounding box center [564, 330] width 59 height 30
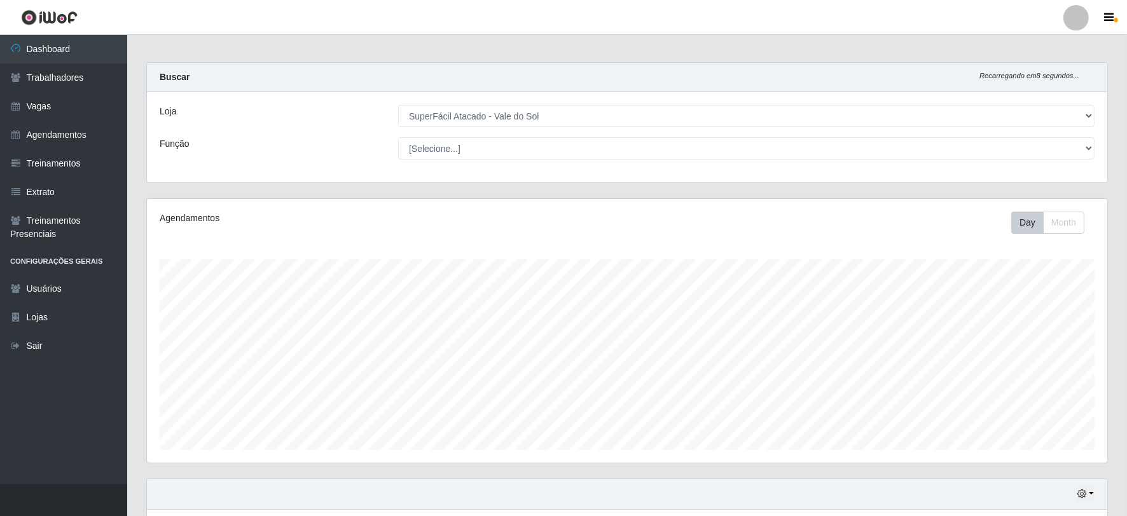
scroll to position [0, 0]
